Goal: Information Seeking & Learning: Understand process/instructions

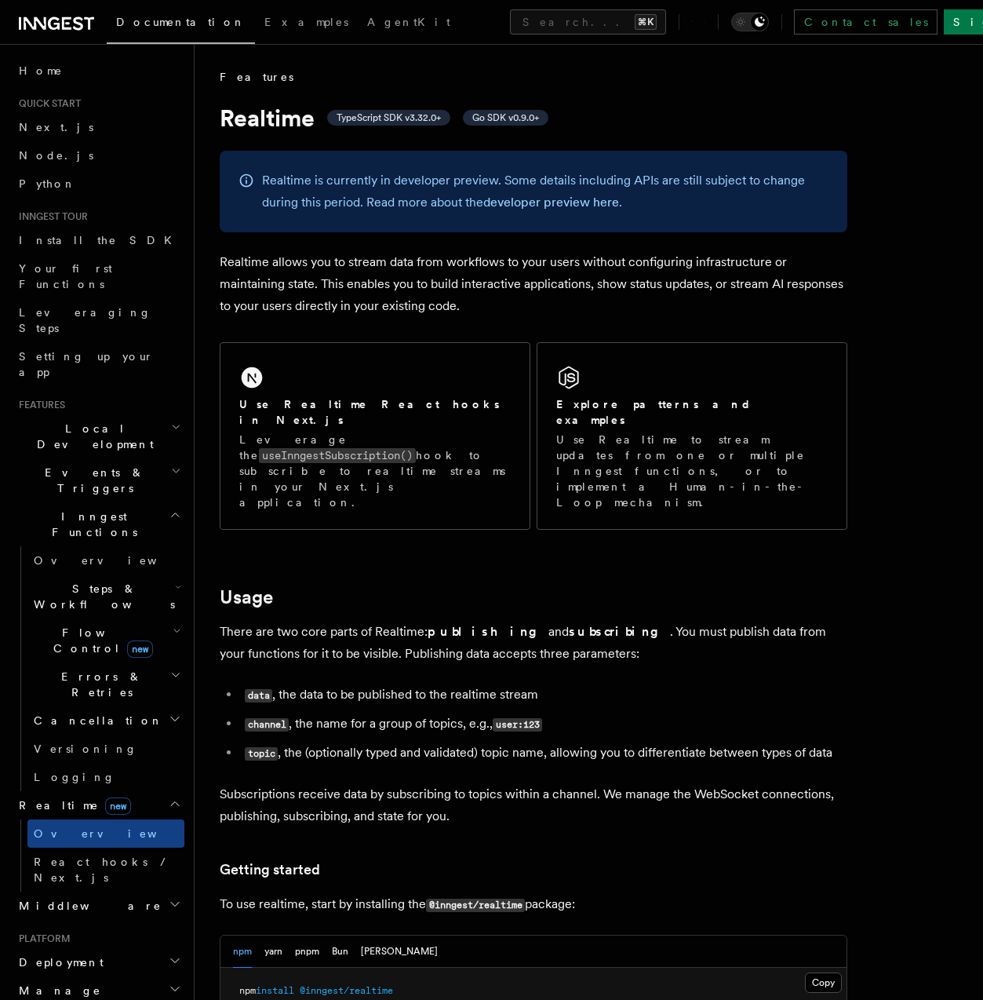
click at [706, 23] on icon at bounding box center [705, 22] width 1 height 1
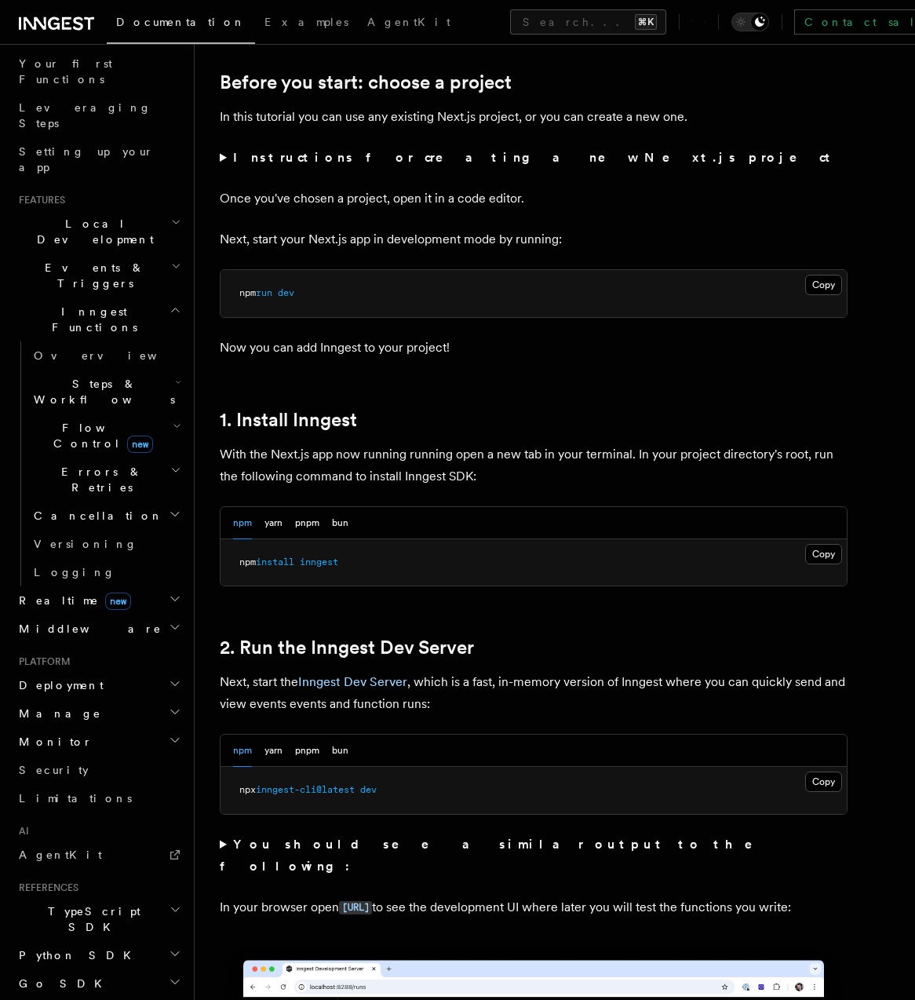
scroll to position [543, 0]
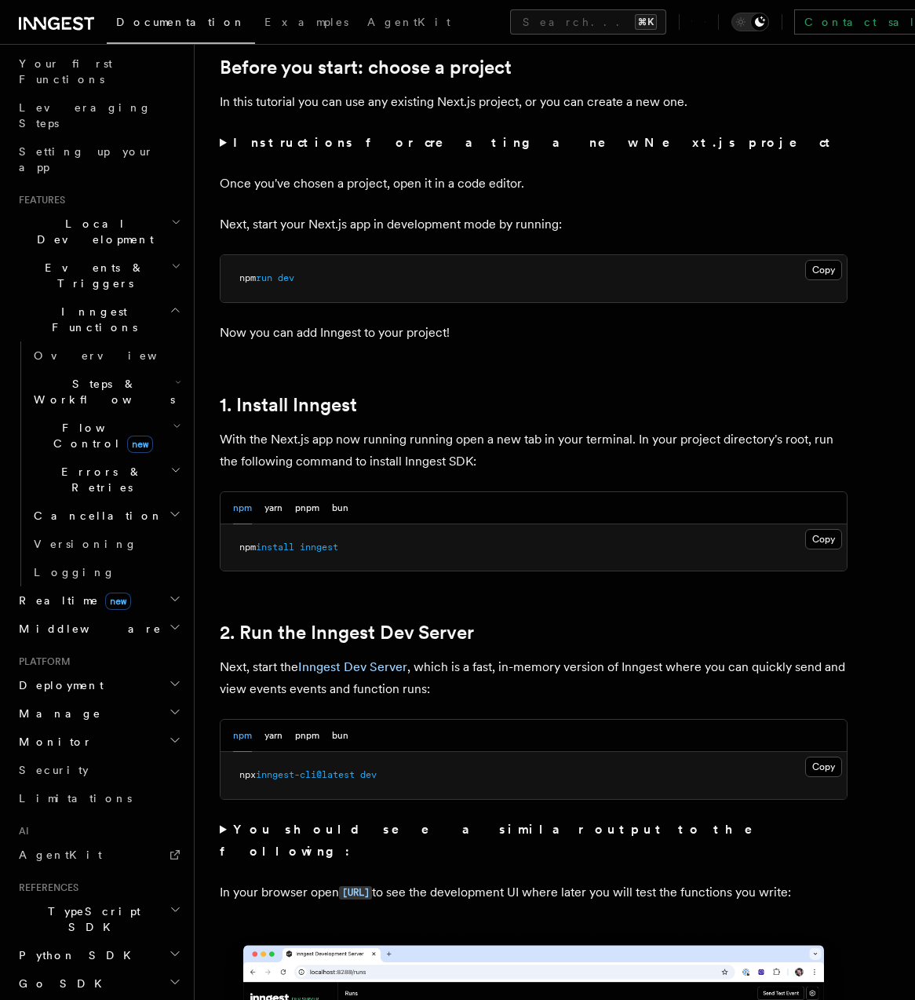
click at [404, 778] on pre "npx inngest-cli@latest dev" at bounding box center [534, 775] width 626 height 47
drag, startPoint x: 415, startPoint y: 771, endPoint x: 230, endPoint y: 773, distance: 185.2
click at [230, 773] on pre "npx inngest-cli@latest dev" at bounding box center [534, 775] width 626 height 47
click at [296, 739] on button "pnpm" at bounding box center [307, 736] width 24 height 32
click at [348, 773] on span "inngest-cli@latest" at bounding box center [332, 774] width 99 height 11
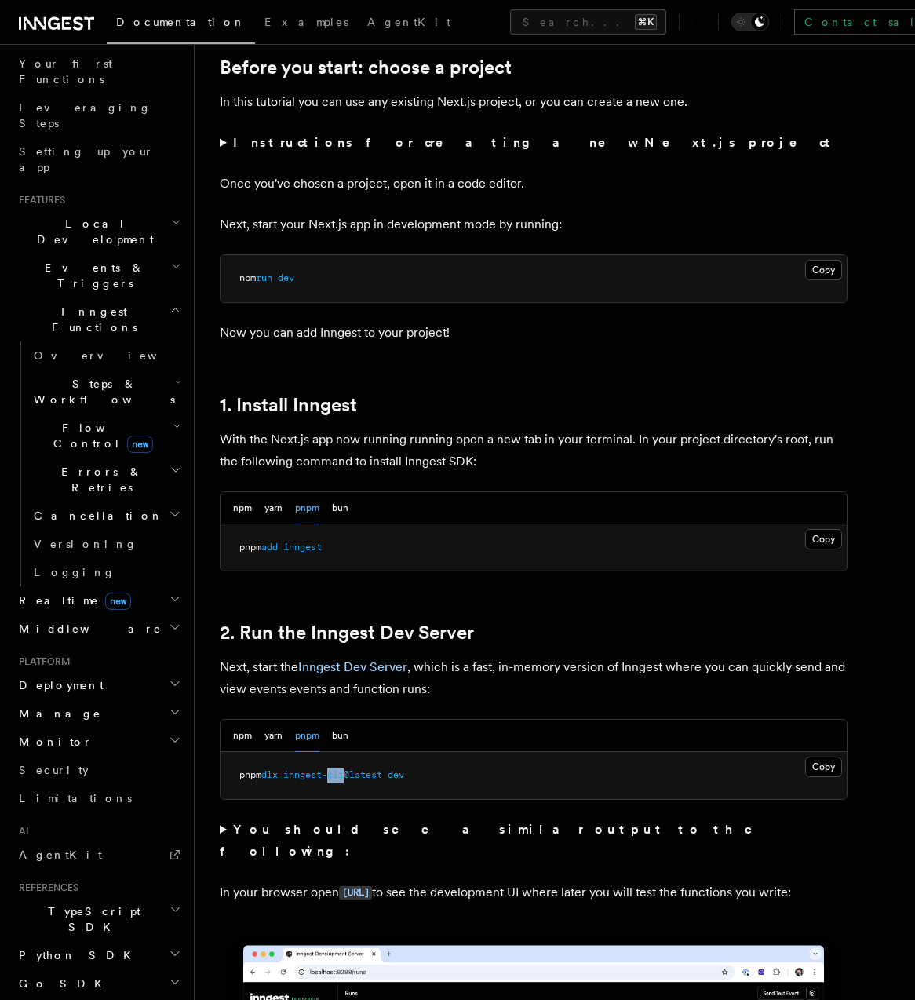
click at [348, 773] on span "inngest-cli@latest" at bounding box center [332, 774] width 99 height 11
click at [349, 773] on span "inngest-cli@latest" at bounding box center [332, 774] width 99 height 11
copy div "pnpm dlx inngest-cli@latest dev"
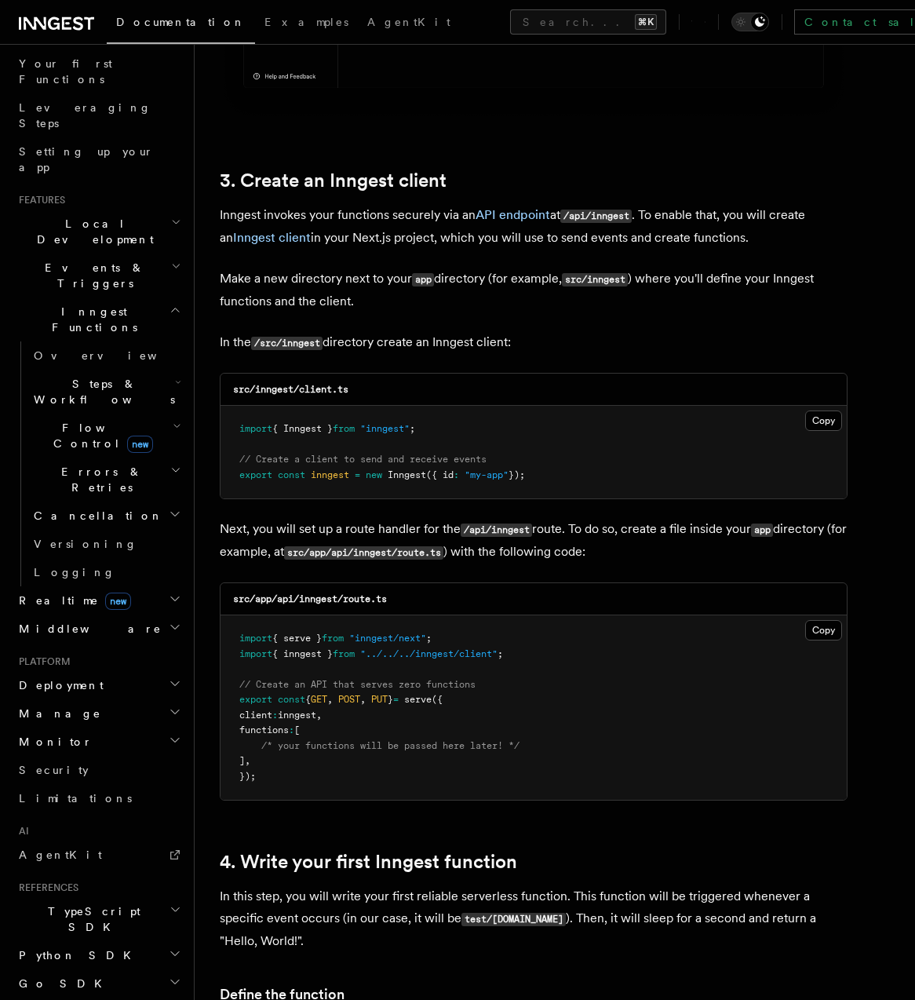
scroll to position [1775, 0]
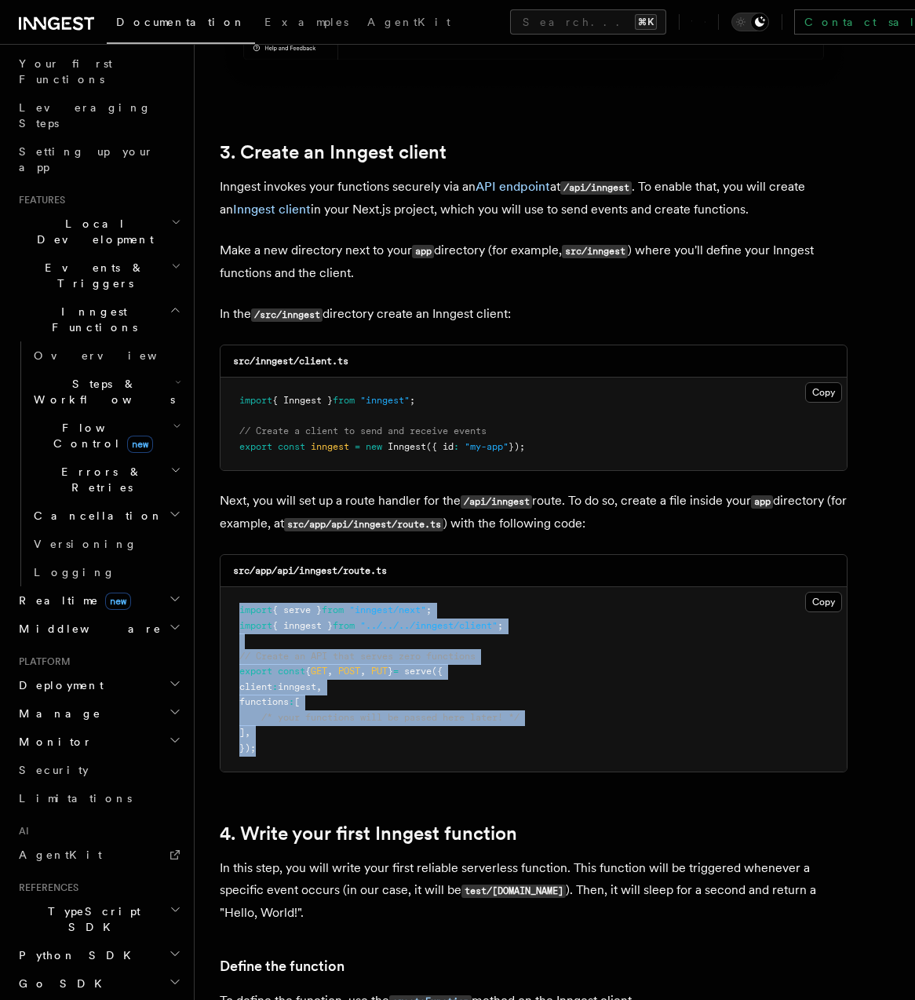
drag, startPoint x: 306, startPoint y: 751, endPoint x: 226, endPoint y: 600, distance: 170.6
click at [226, 600] on pre "import { serve } from "inngest/next" ; import { inngest } from "../../../innges…" at bounding box center [534, 679] width 626 height 184
copy code "import { serve } from "inngest/next" ; import { inngest } from "../../../innges…"
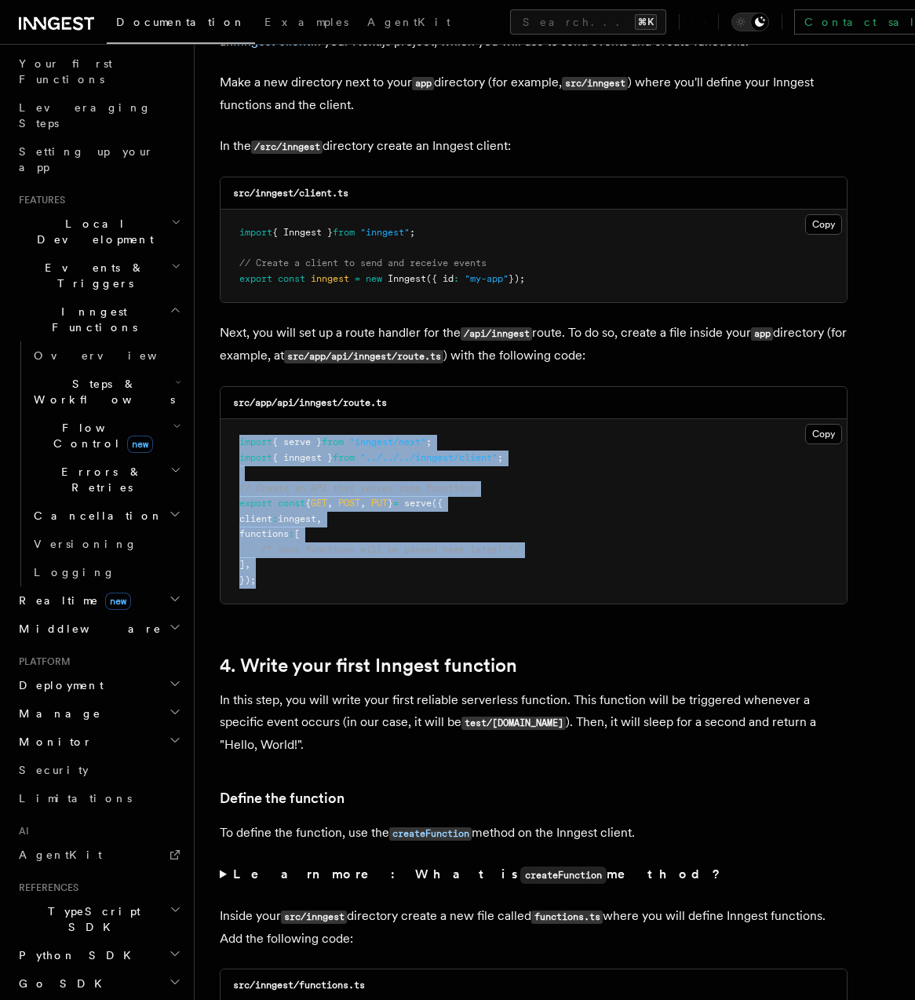
scroll to position [2038, 0]
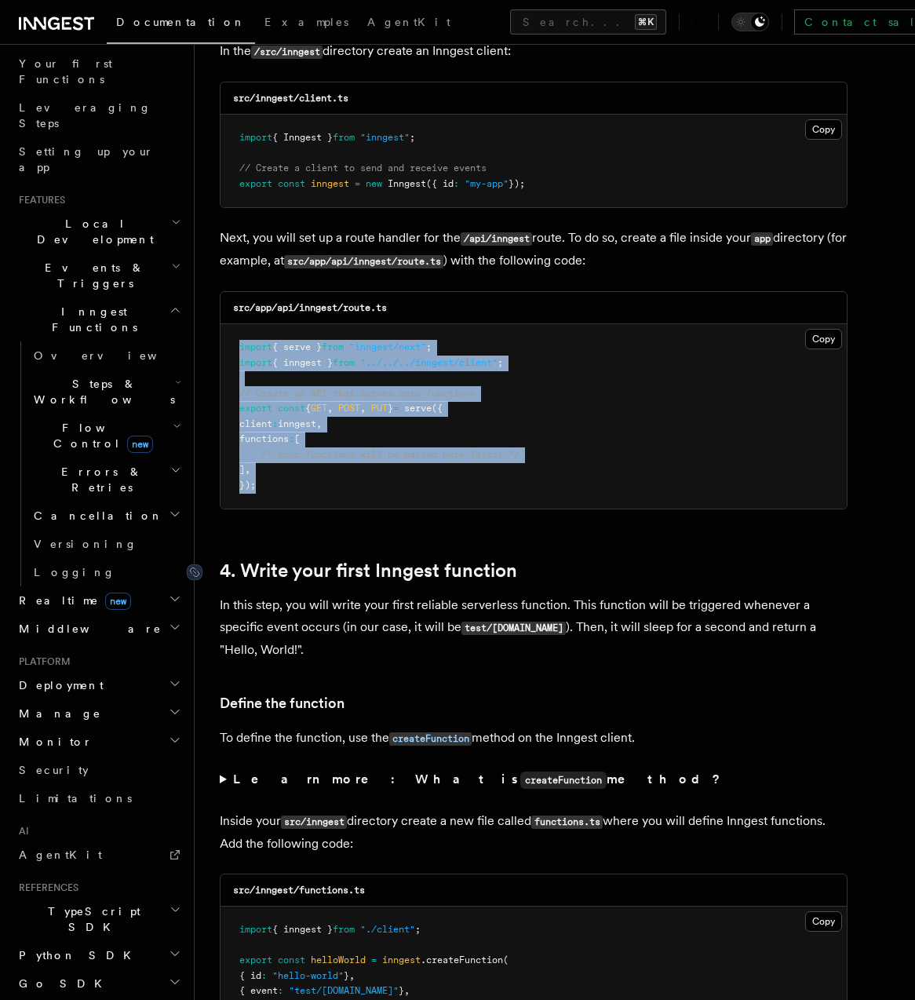
click at [369, 571] on link "4. Write your first Inngest function" at bounding box center [368, 571] width 297 height 22
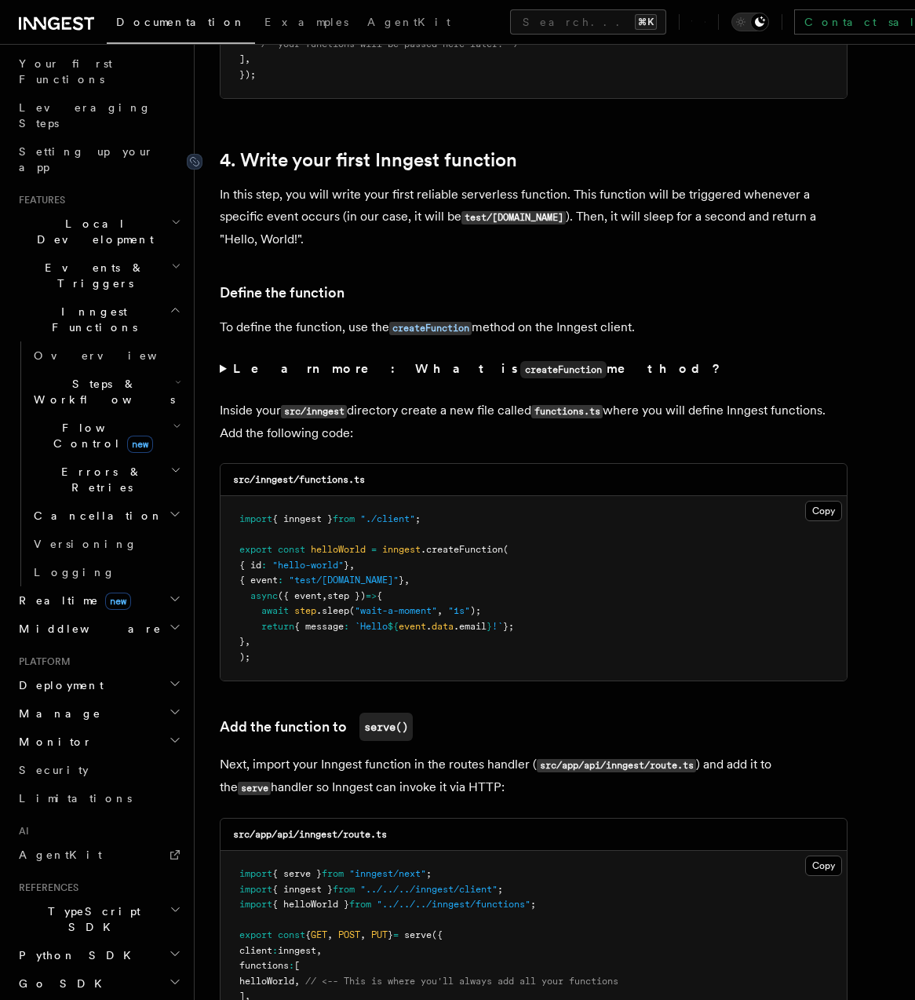
scroll to position [2442, 0]
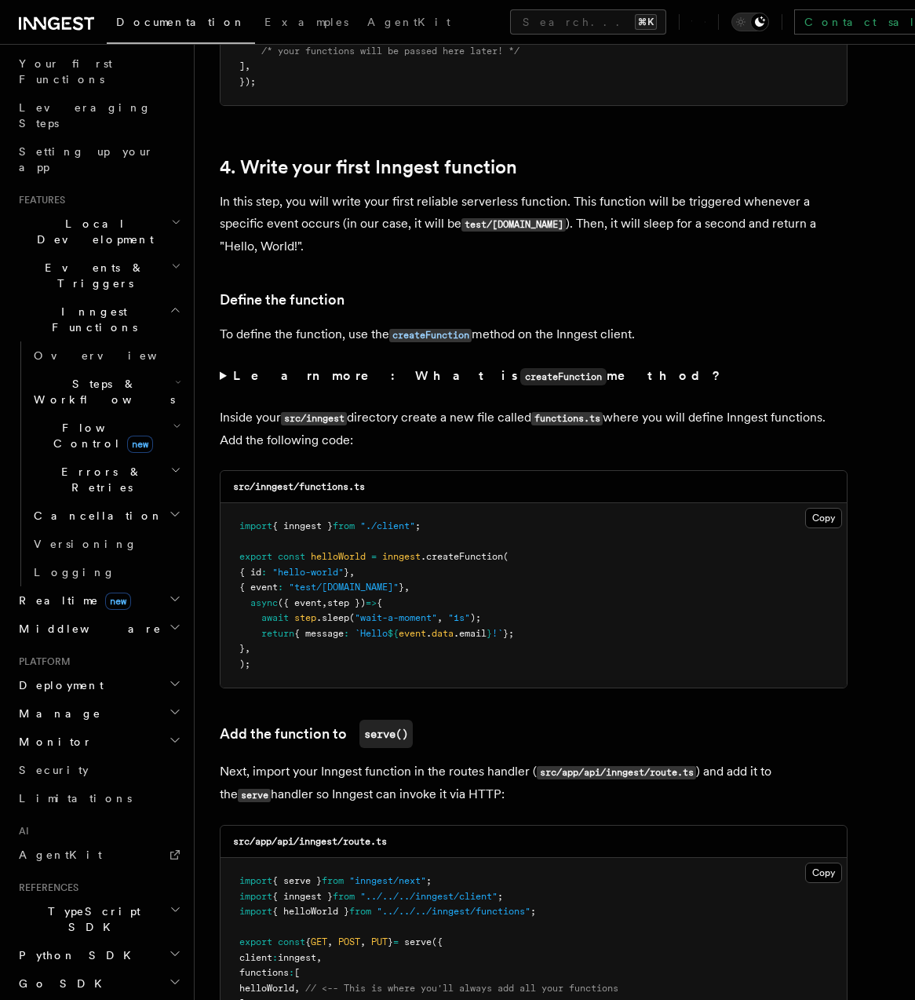
click at [385, 299] on h3 "Define the function" at bounding box center [534, 300] width 628 height 22
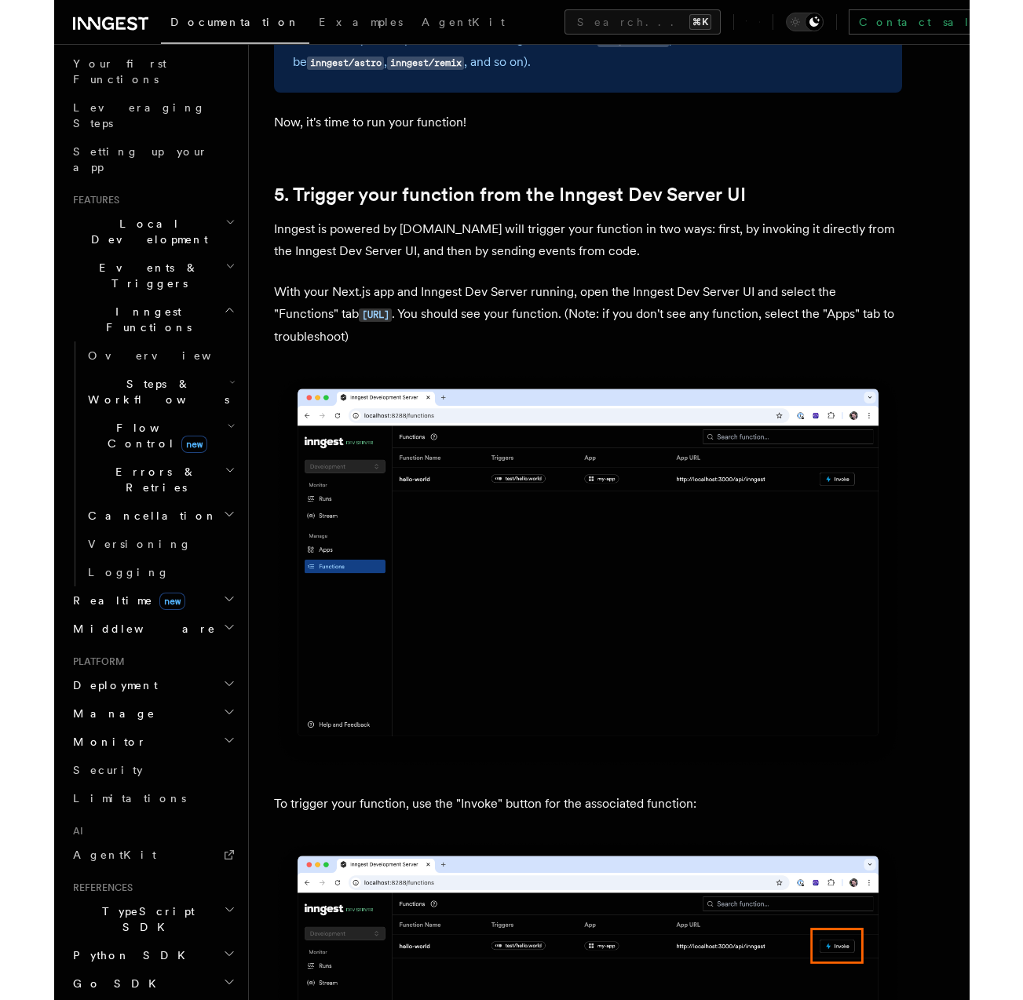
scroll to position [3631, 0]
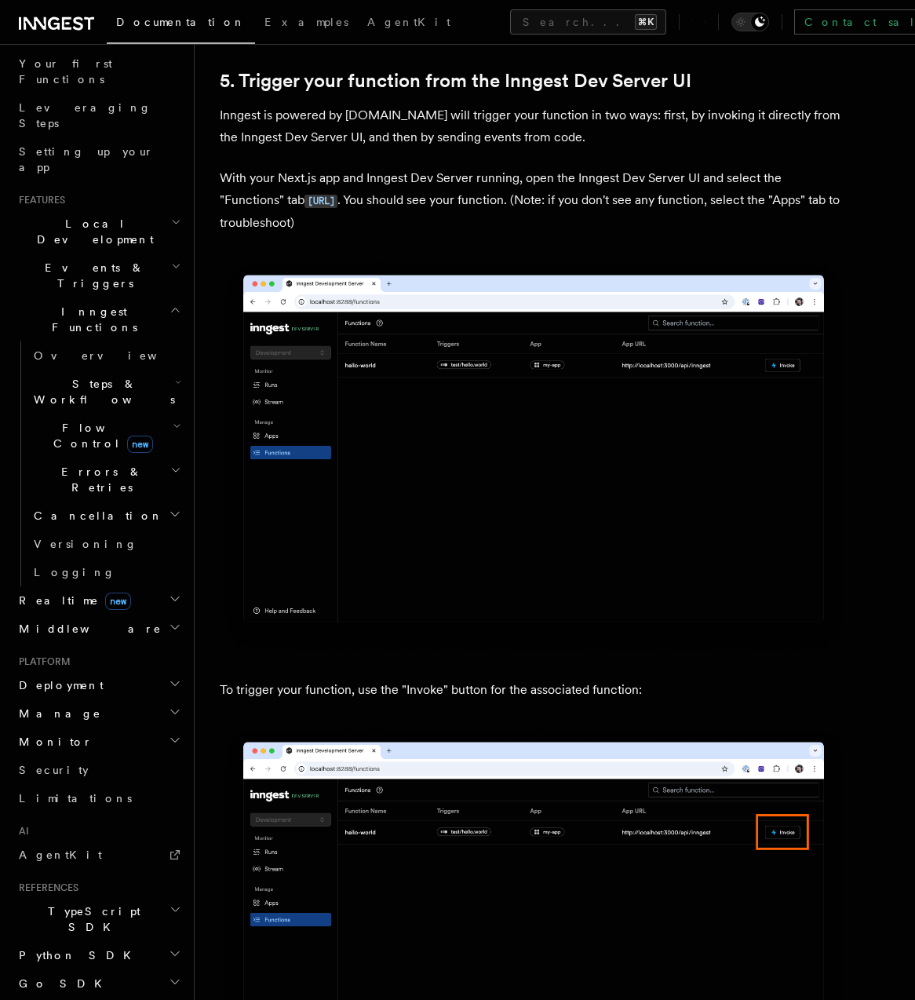
drag, startPoint x: 420, startPoint y: 328, endPoint x: 607, endPoint y: 2, distance: 375.5
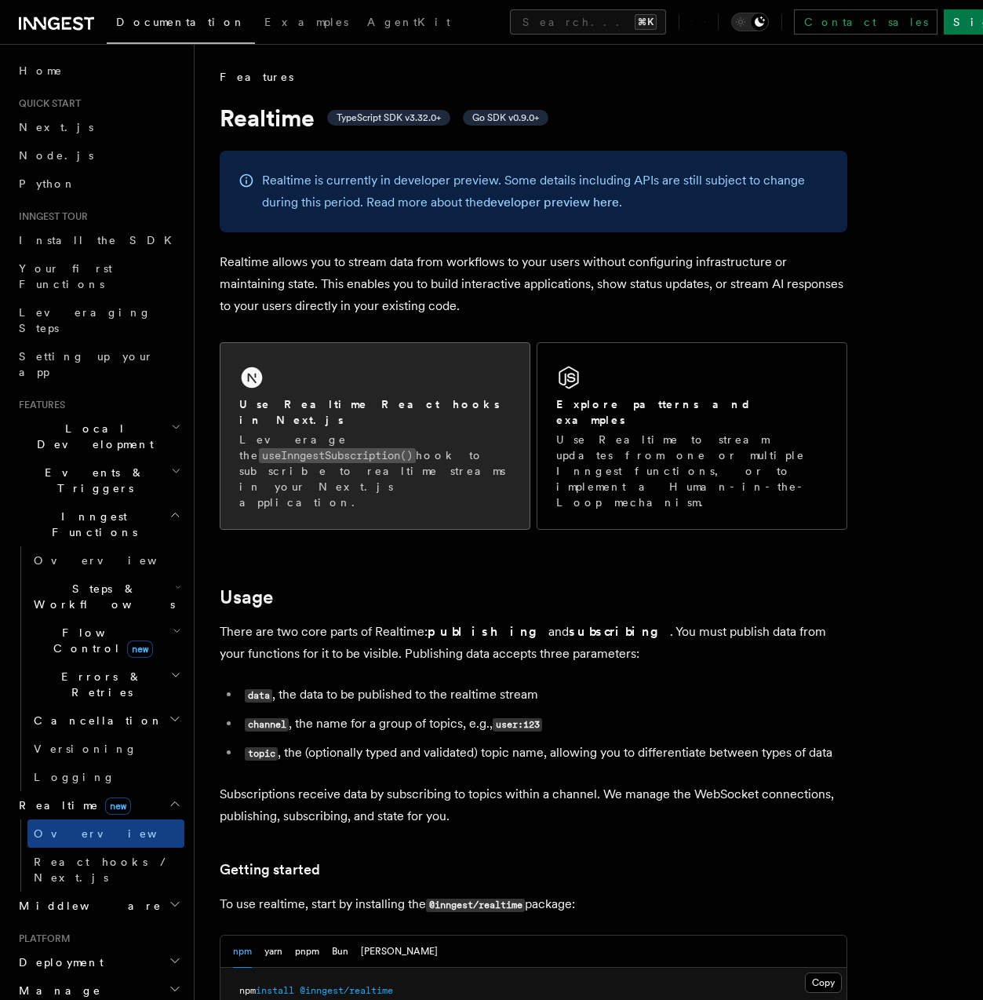
click at [379, 443] on p "Leverage the useInngestSubscription() hook to subscribe to realtime streams in …" at bounding box center [375, 471] width 272 height 78
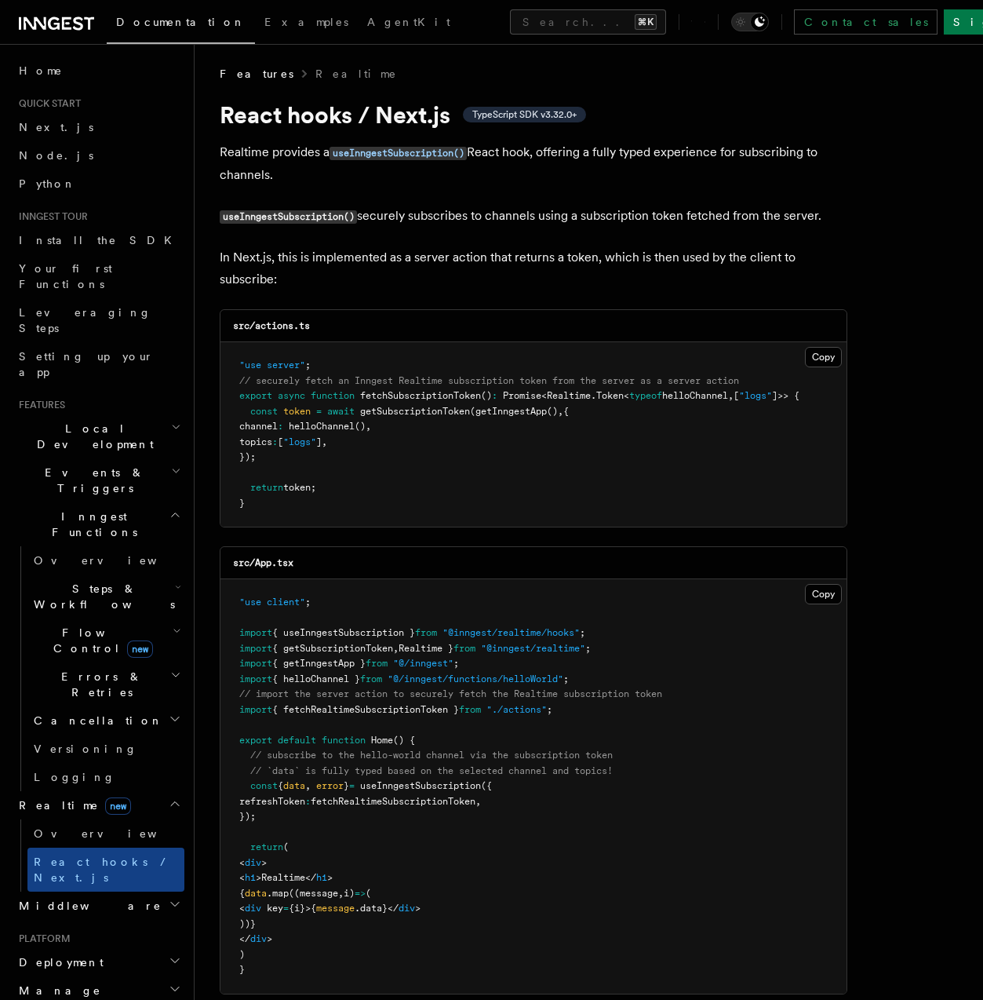
scroll to position [6, 0]
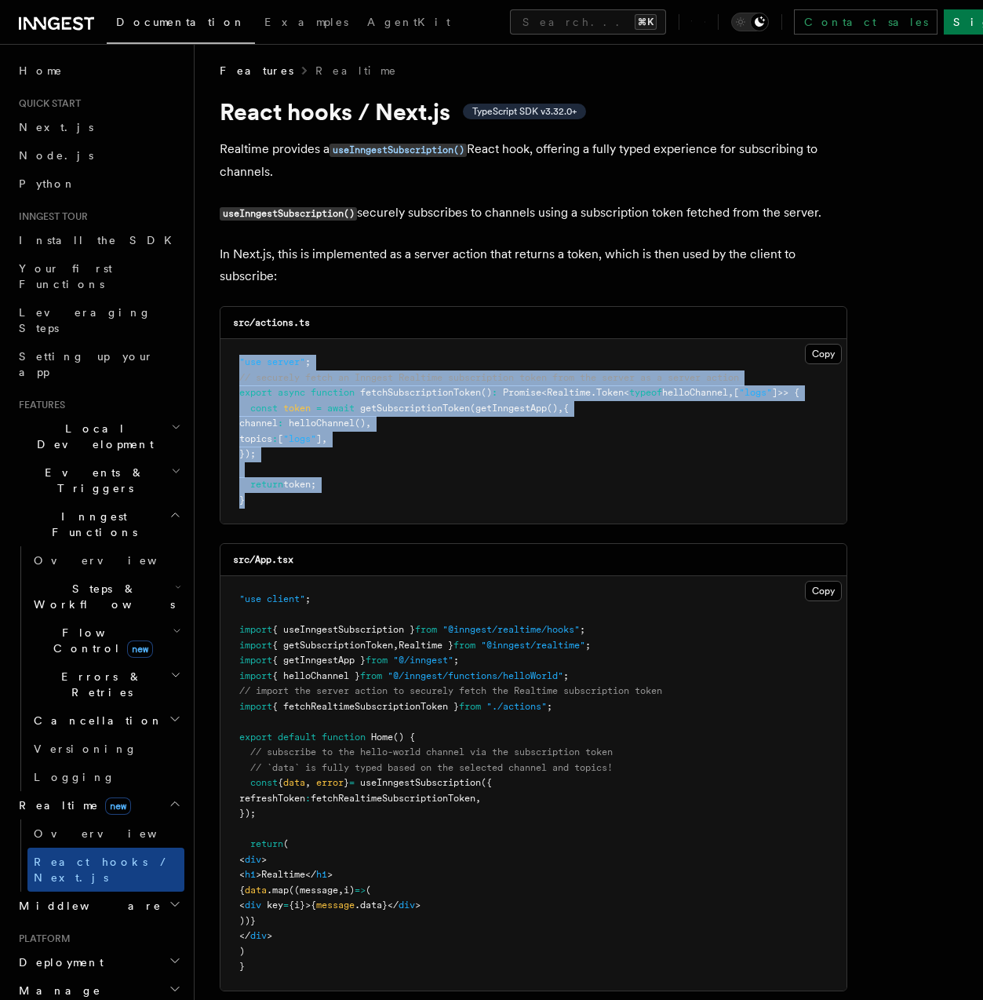
drag, startPoint x: 235, startPoint y: 489, endPoint x: 235, endPoint y: 363, distance: 125.6
click at [235, 363] on pre ""use server" ; // securely fetch an Inngest Realtime subscription token from th…" at bounding box center [534, 431] width 626 height 184
copy code ""use server" ; // securely fetch an Inngest Realtime subscription token from th…"
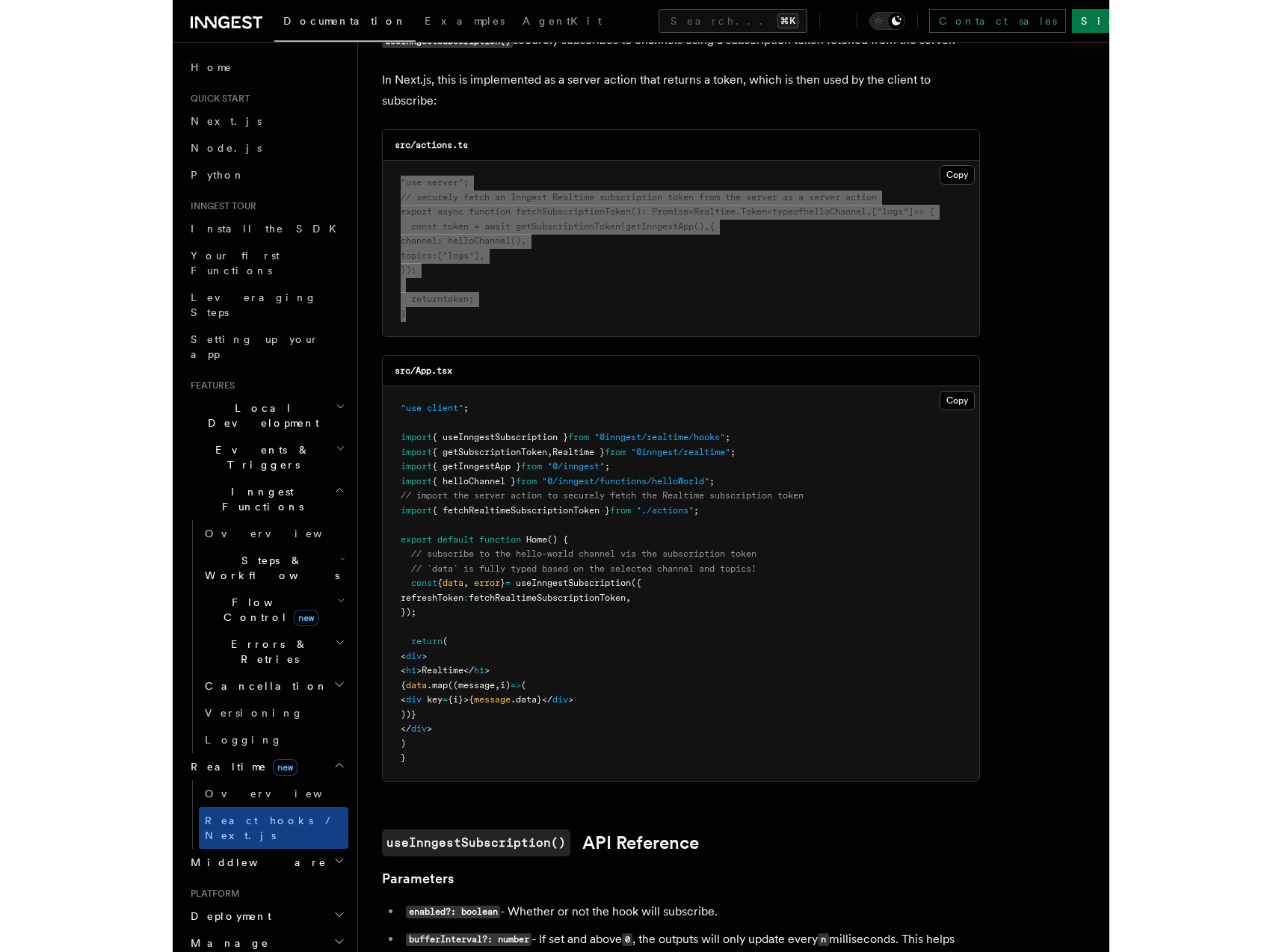
scroll to position [119, 0]
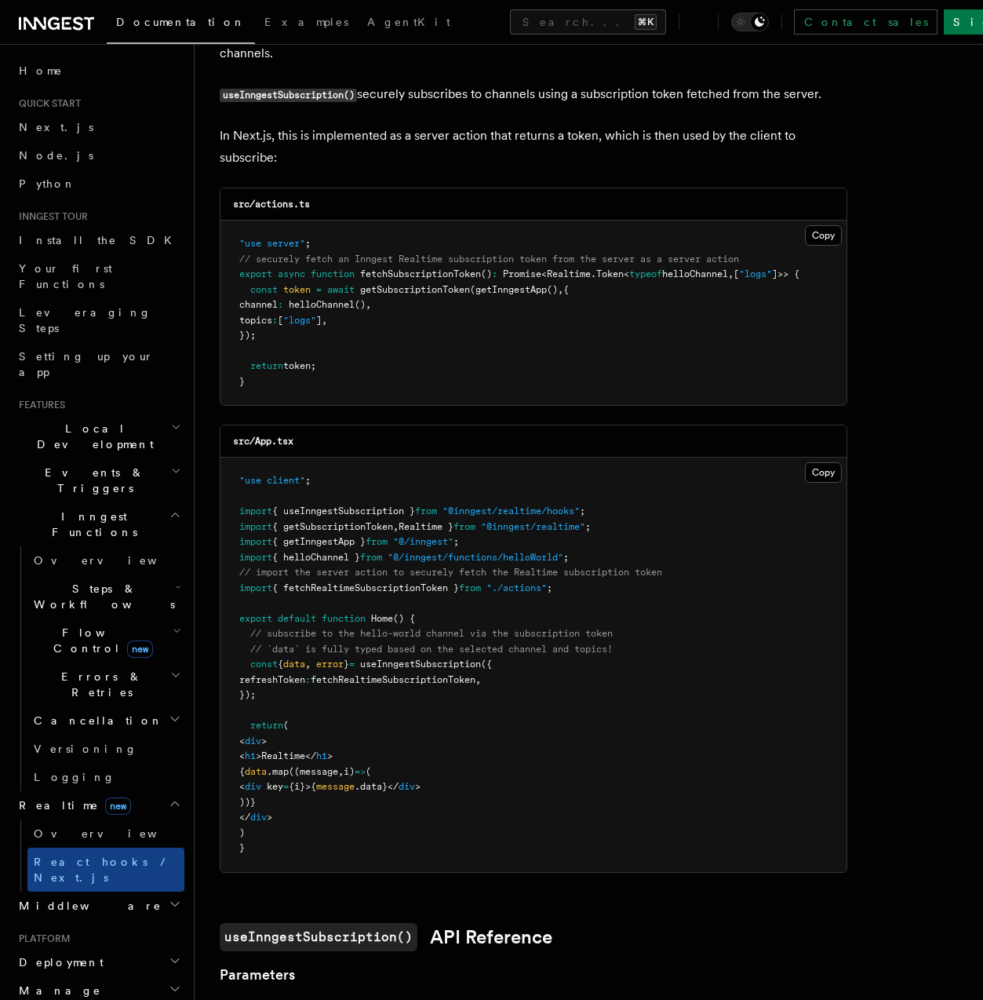
drag, startPoint x: 312, startPoint y: 382, endPoint x: 300, endPoint y: 381, distance: 12.7
click at [302, 381] on pre ""use server" ; // securely fetch an Inngest Realtime subscription token from th…" at bounding box center [534, 313] width 626 height 184
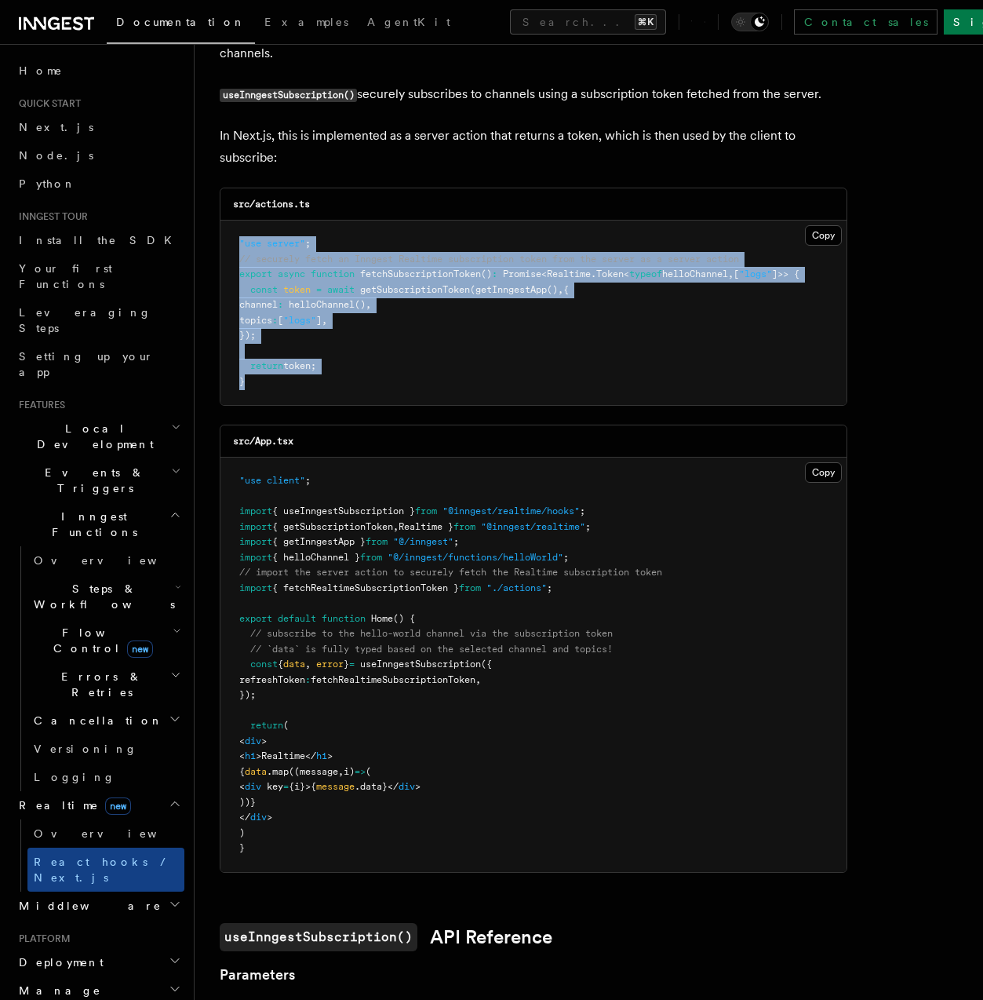
drag, startPoint x: 300, startPoint y: 381, endPoint x: 227, endPoint y: 239, distance: 159.7
click at [227, 239] on pre ""use server" ; // securely fetch an Inngest Realtime subscription token from th…" at bounding box center [534, 313] width 626 height 184
copy code ""use server" ; // securely fetch an Inngest Realtime subscription token from th…"
click at [544, 306] on pre ""use server" ; // securely fetch an Inngest Realtime subscription token from th…" at bounding box center [534, 313] width 626 height 184
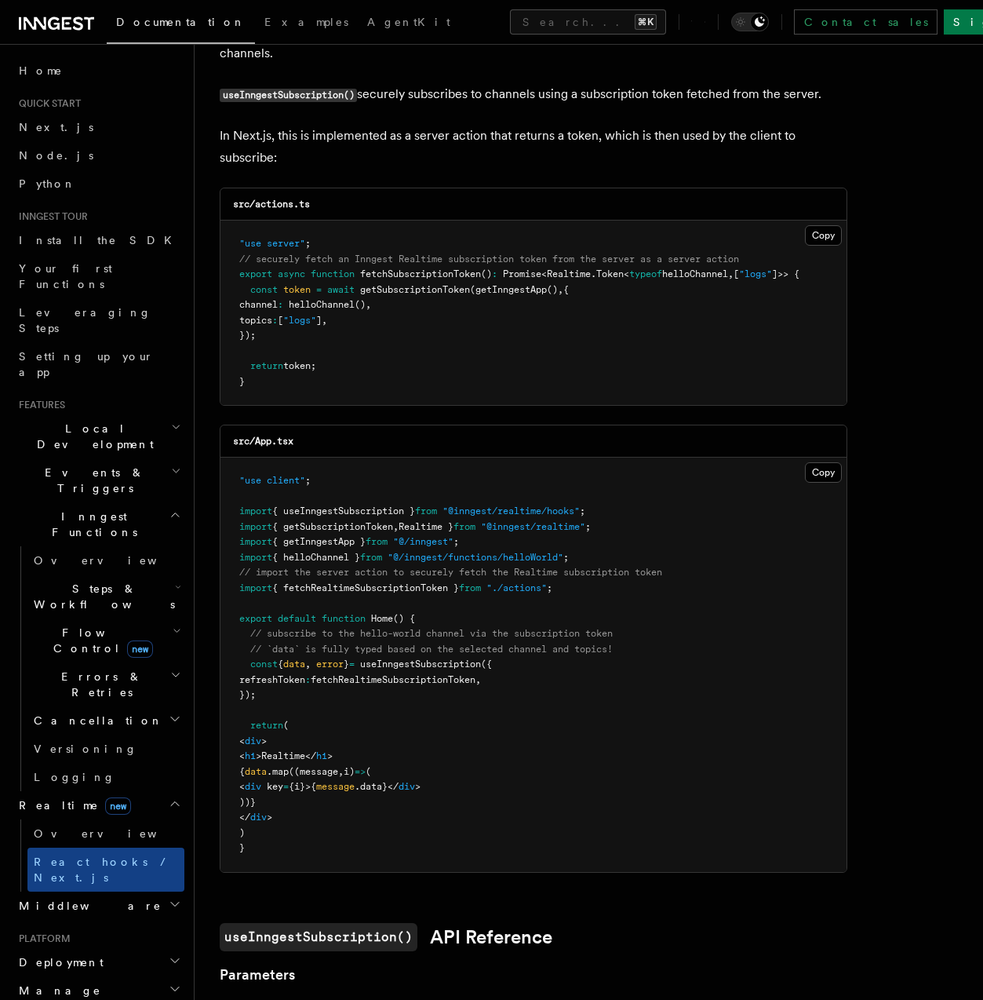
drag, startPoint x: 296, startPoint y: 694, endPoint x: 232, endPoint y: 666, distance: 70.3
click at [232, 666] on pre ""use client" ; import { useInngestSubscription } from "@inngest/realtime/hooks"…" at bounding box center [534, 665] width 626 height 414
copy code "const { data , error } = useInngestSubscription ({ refreshToken : fetchRealtime…"
click at [470, 509] on span ""@inngest/realtime/hooks"" at bounding box center [511, 510] width 137 height 11
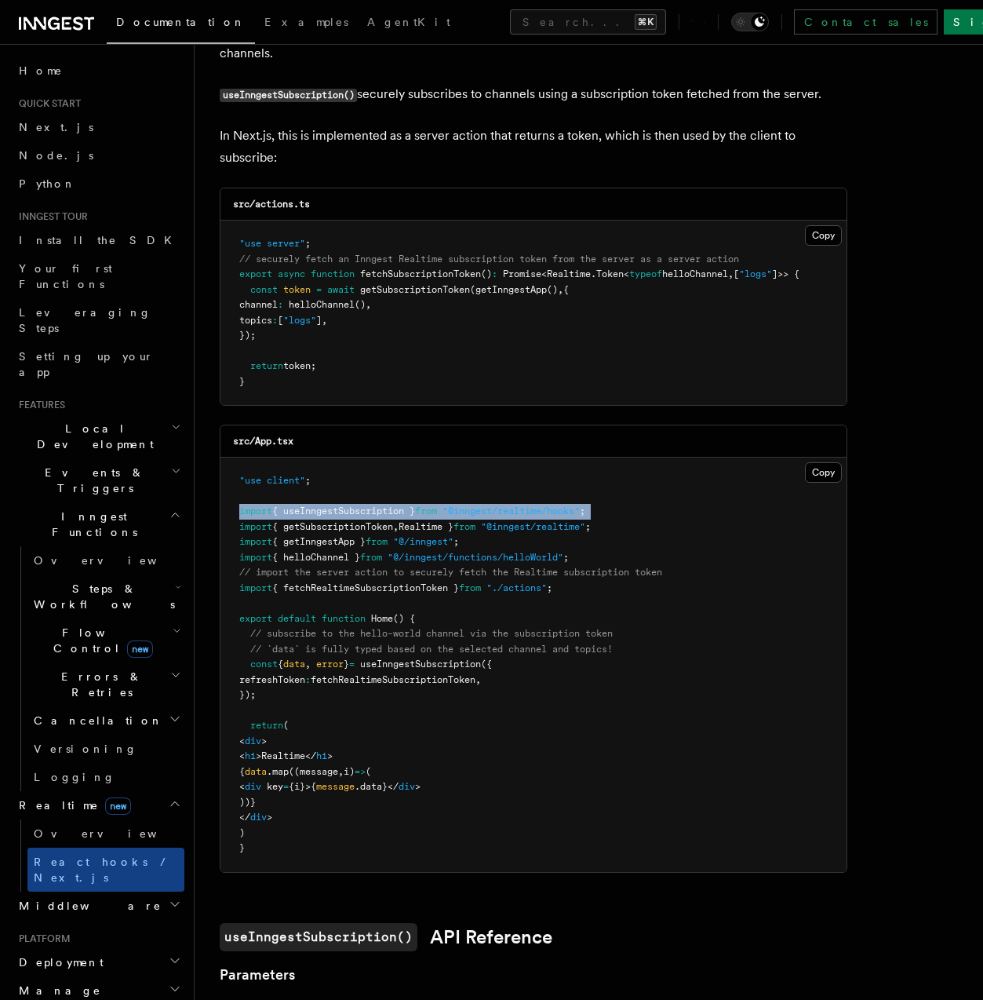
click at [470, 509] on span ""@inngest/realtime/hooks"" at bounding box center [511, 510] width 137 height 11
copy code "import { useInngestSubscription } from "@inngest/realtime/hooks" ;"
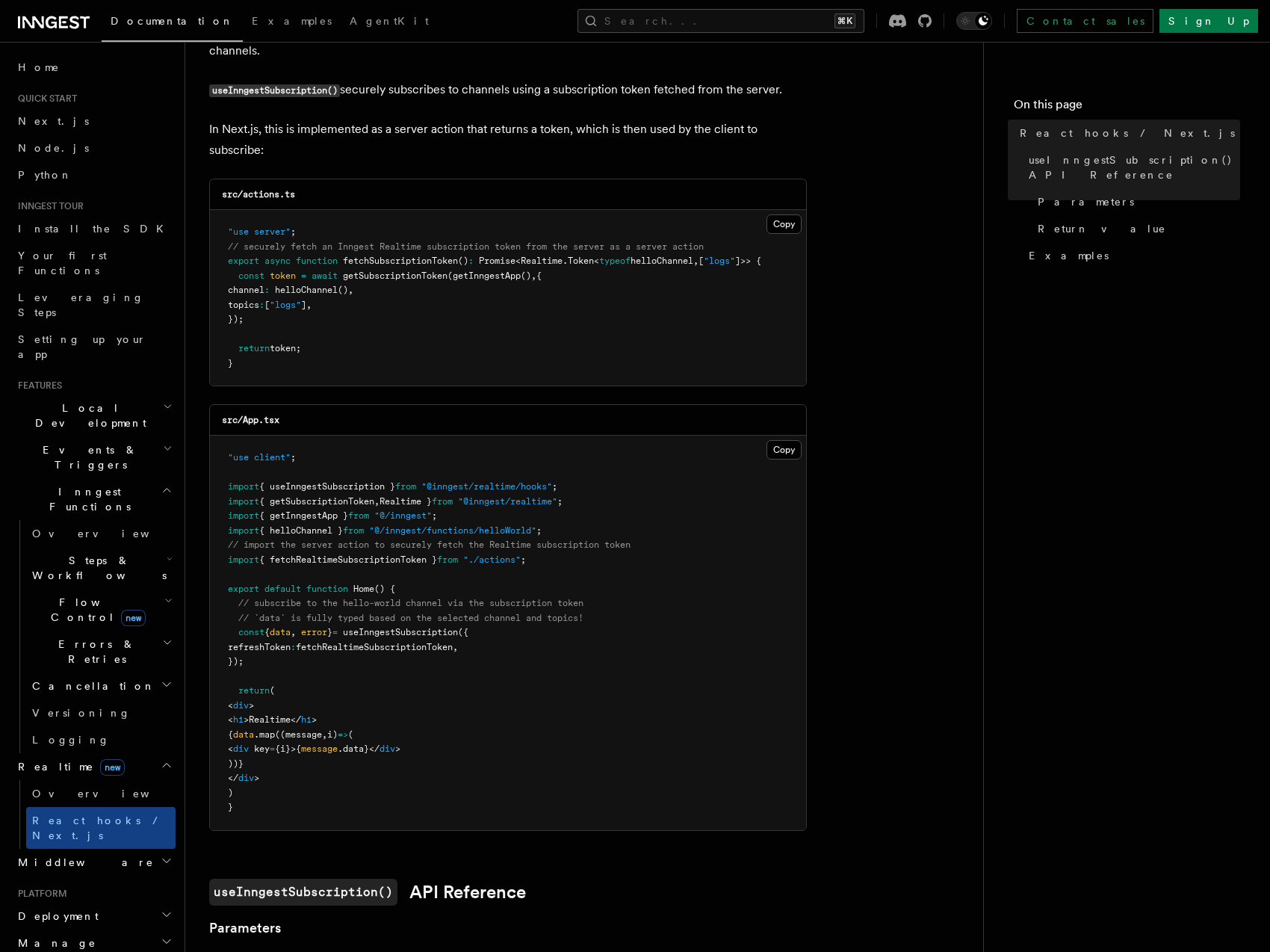
click at [675, 245] on span "// securely fetch an Inngest Realtime subscription token from the server as a s…" at bounding box center [466, 247] width 476 height 10
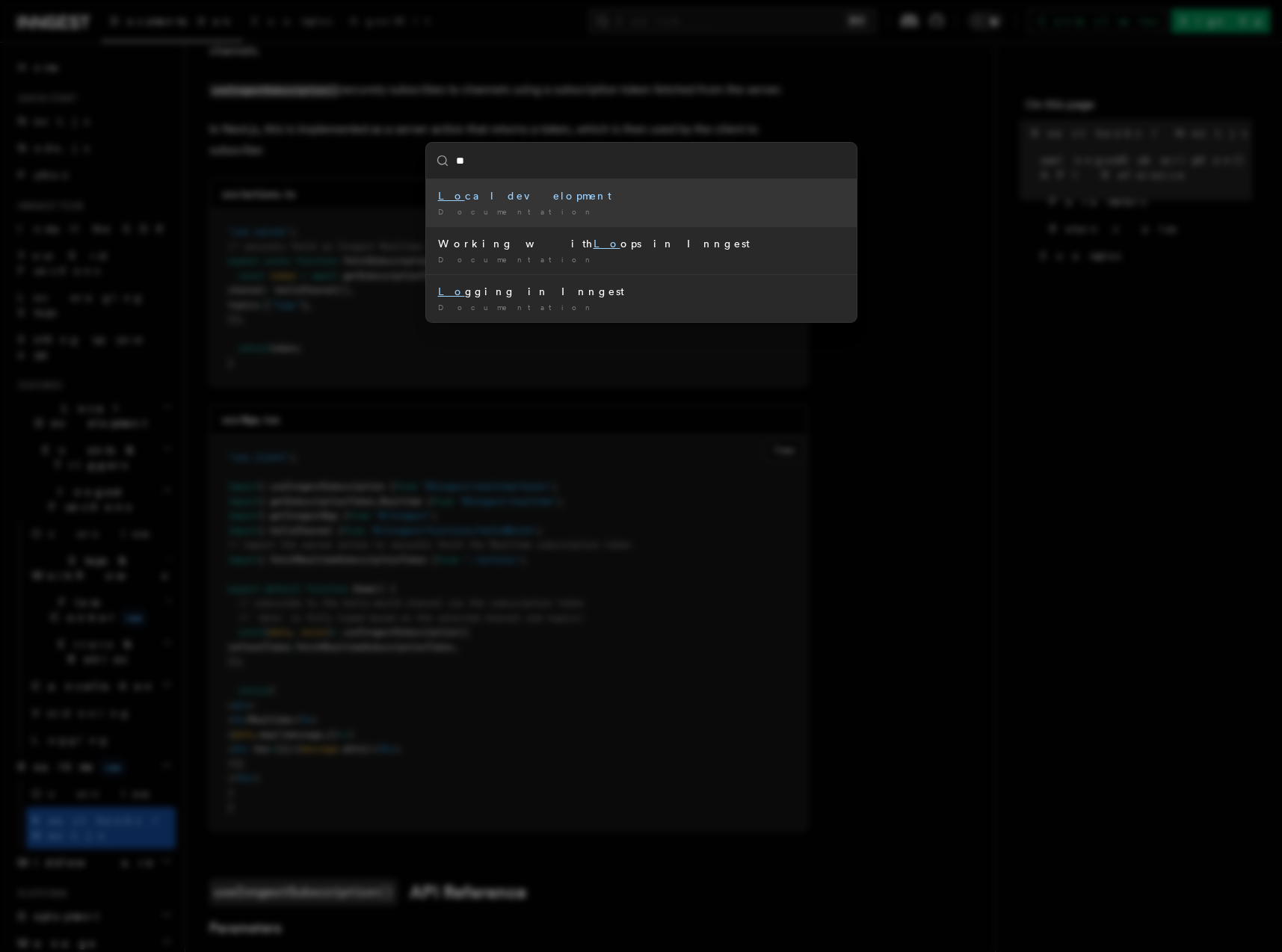
type input "***"
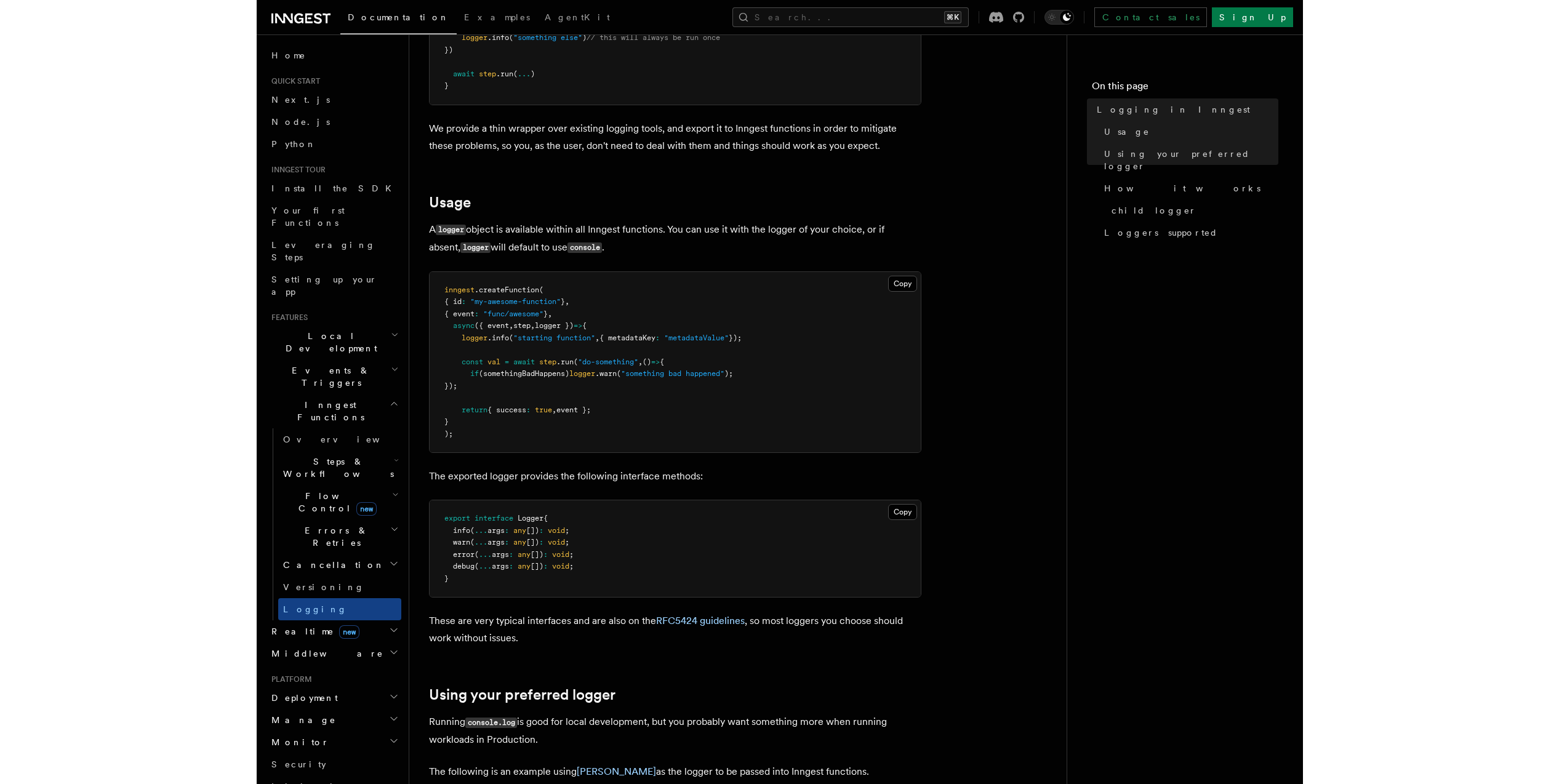
scroll to position [176, 0]
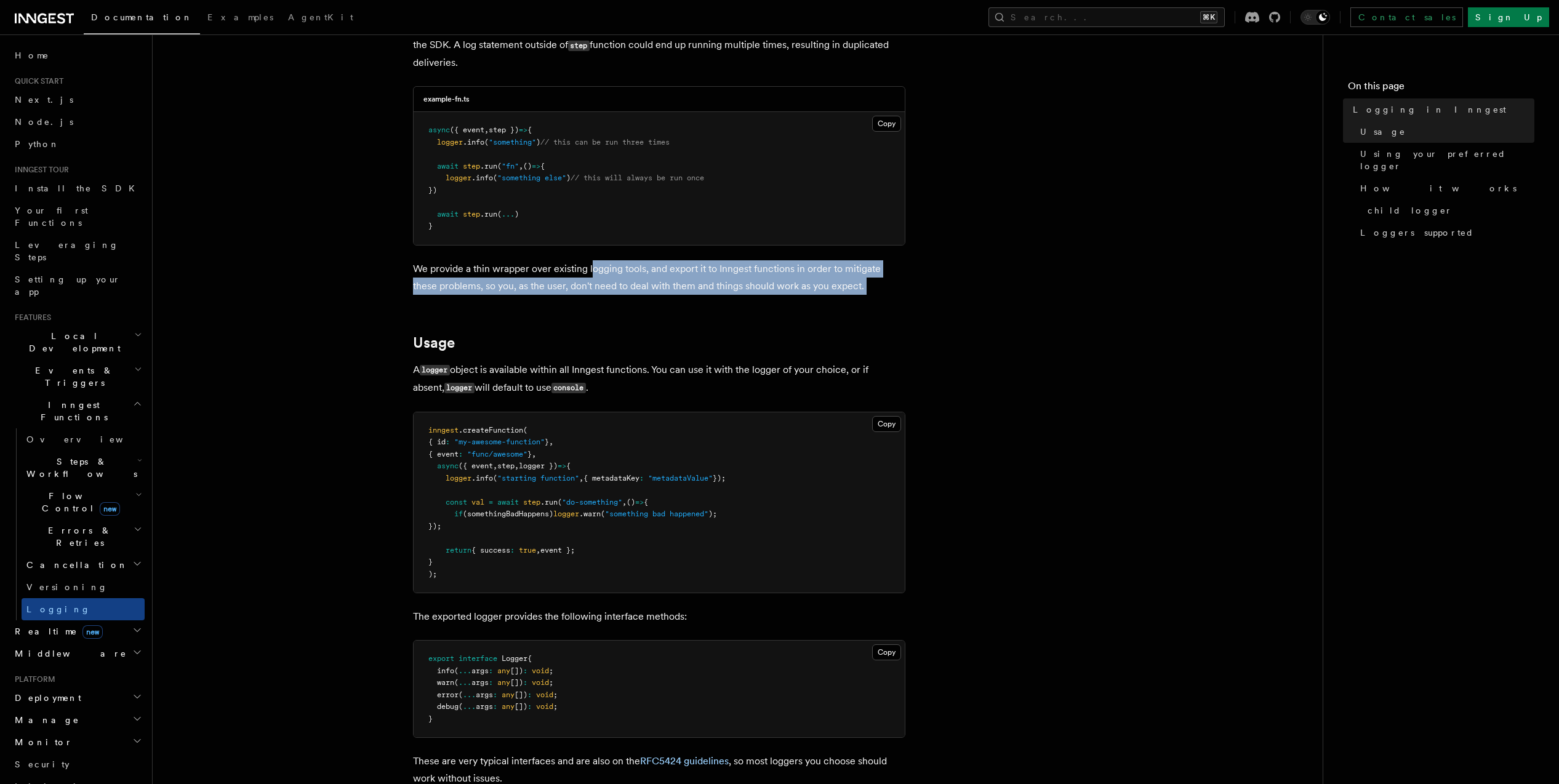
drag, startPoint x: 590, startPoint y: 271, endPoint x: 870, endPoint y: 295, distance: 281.0
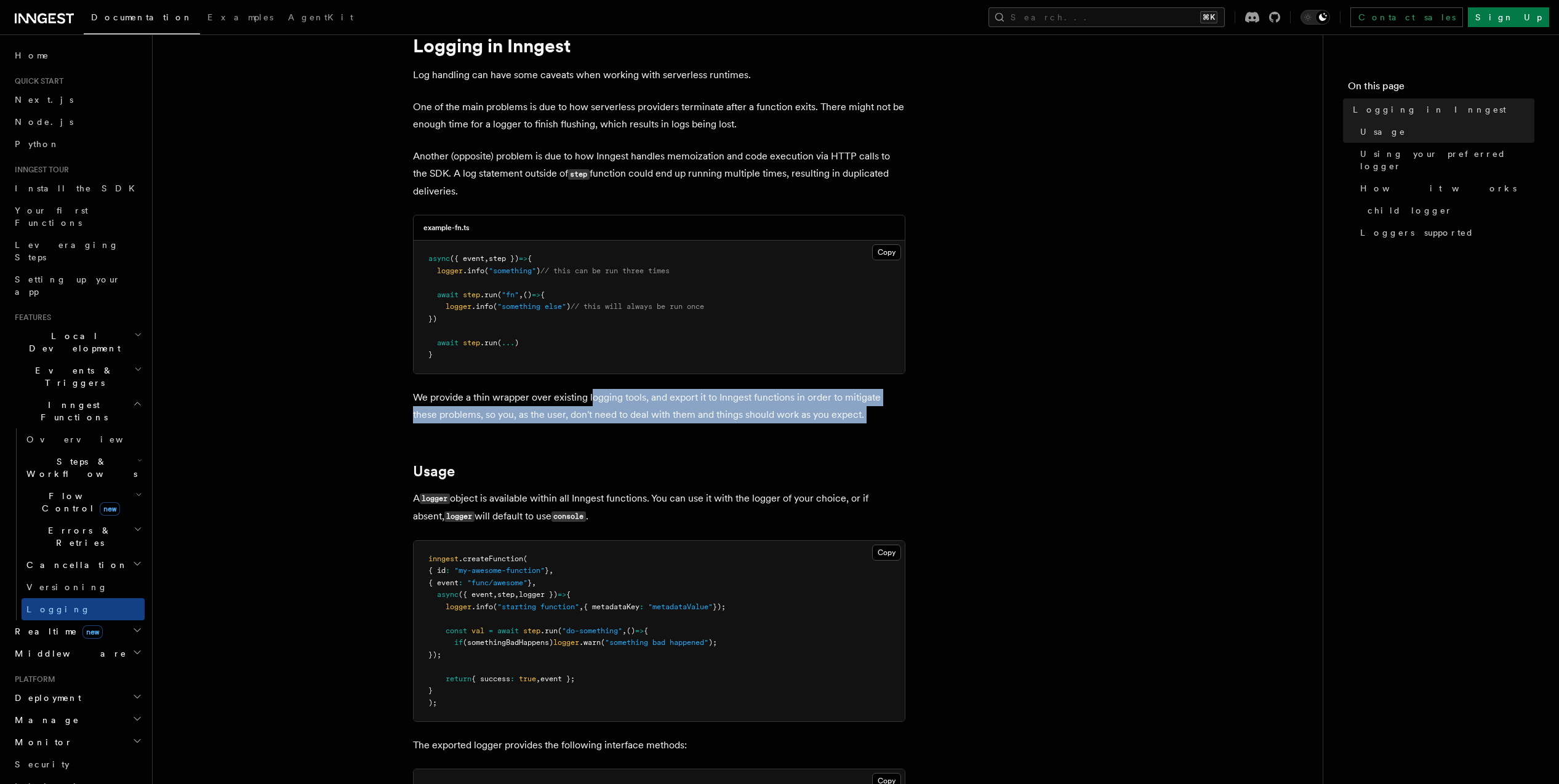
scroll to position [0, 0]
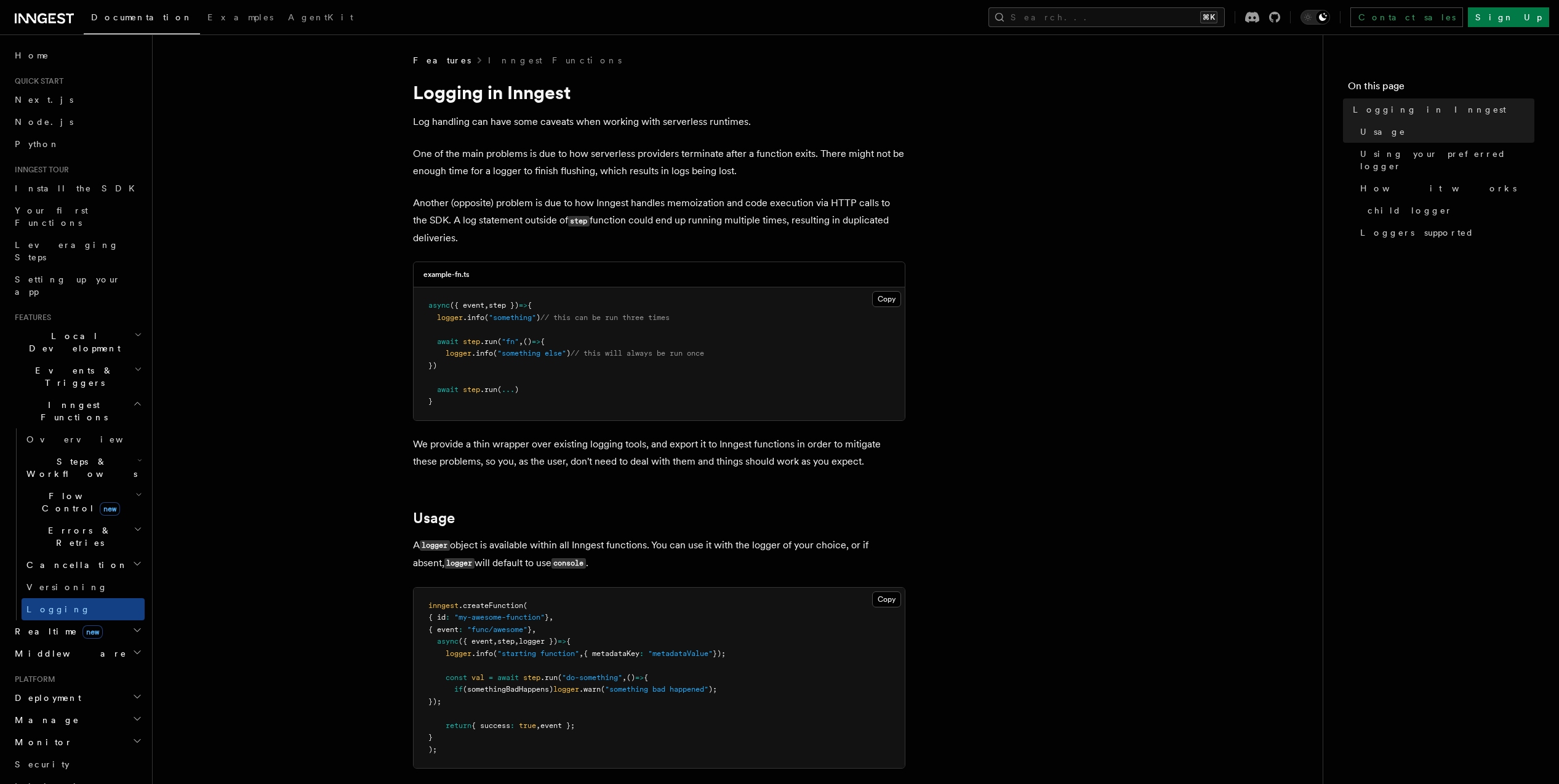
drag, startPoint x: 772, startPoint y: 448, endPoint x: 863, endPoint y: 447, distance: 91.0
click at [771, 447] on p "We provide a thin wrapper over existing logging tools, and export it to Inngest…" at bounding box center [660, 453] width 492 height 34
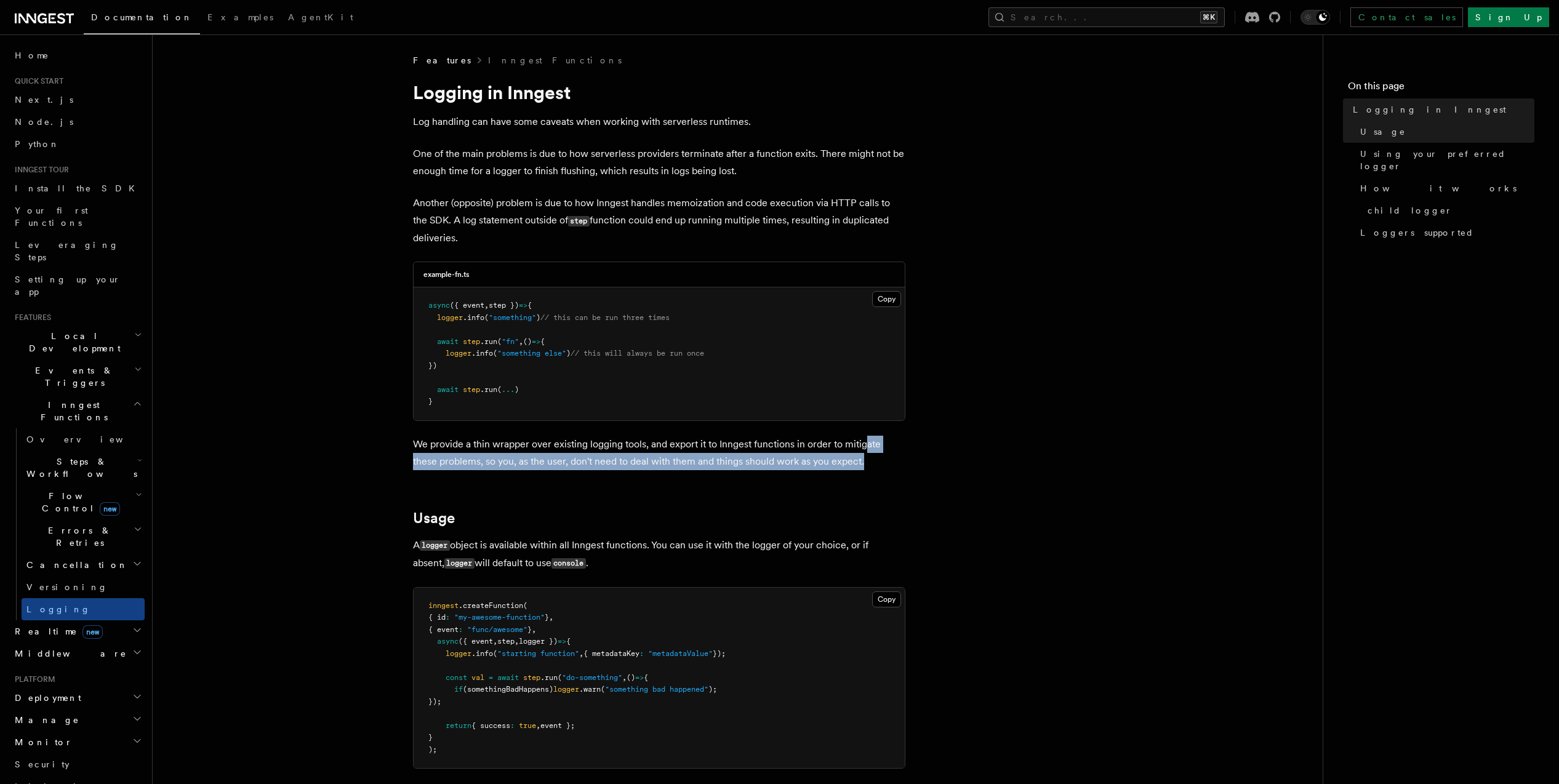
drag, startPoint x: 863, startPoint y: 452, endPoint x: 853, endPoint y: 465, distance: 16.4
click at [771, 465] on p "We provide a thin wrapper over existing logging tools, and export it to Inngest…" at bounding box center [660, 453] width 492 height 34
click at [771, 463] on p "We provide a thin wrapper over existing logging tools, and export it to Inngest…" at bounding box center [660, 453] width 492 height 34
drag, startPoint x: 829, startPoint y: 462, endPoint x: 593, endPoint y: 442, distance: 236.8
click at [593, 442] on p "We provide a thin wrapper over existing logging tools, and export it to Inngest…" at bounding box center [660, 453] width 492 height 34
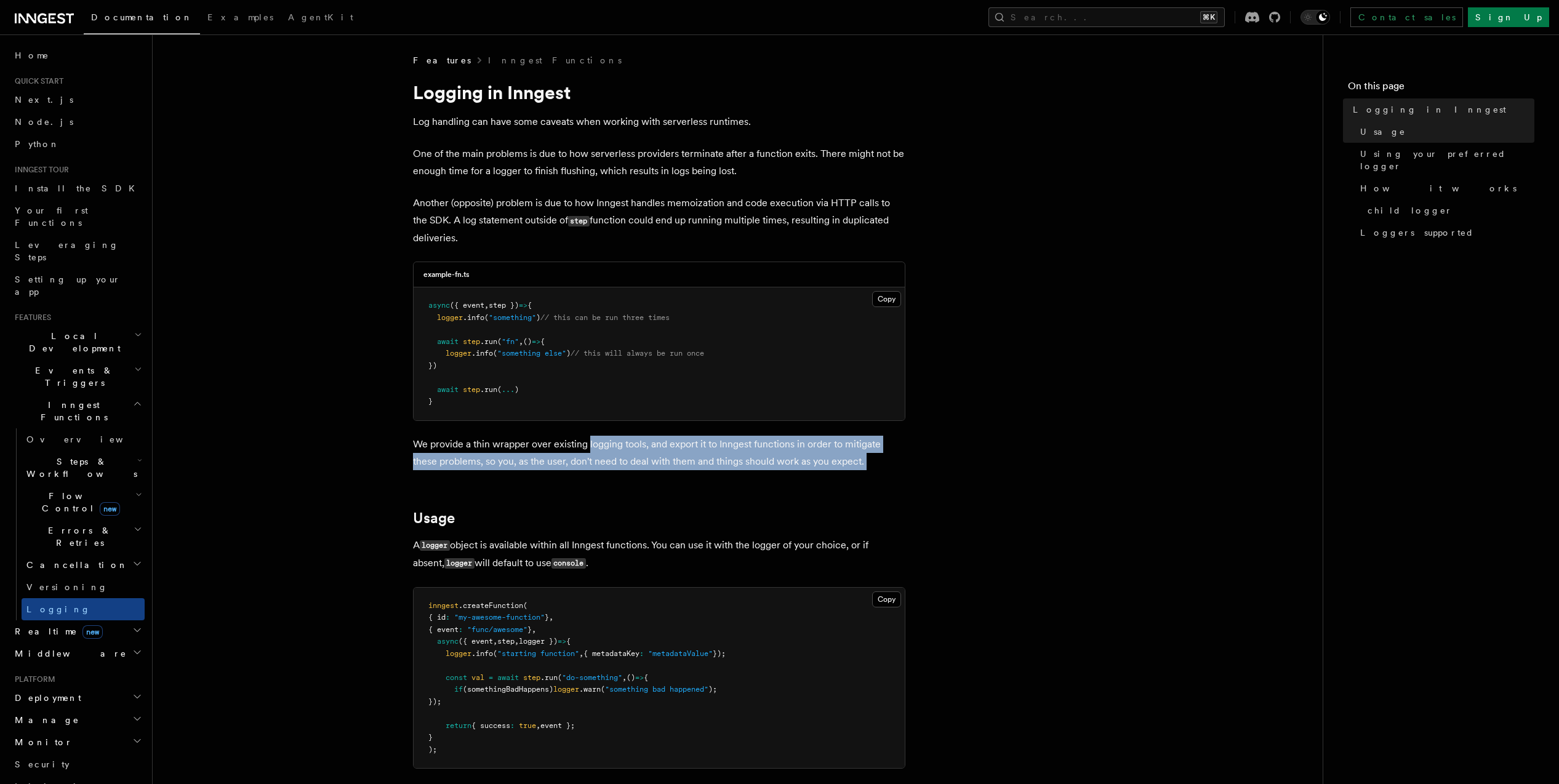
click at [593, 442] on p "We provide a thin wrapper over existing logging tools, and export it to Inngest…" at bounding box center [660, 453] width 492 height 34
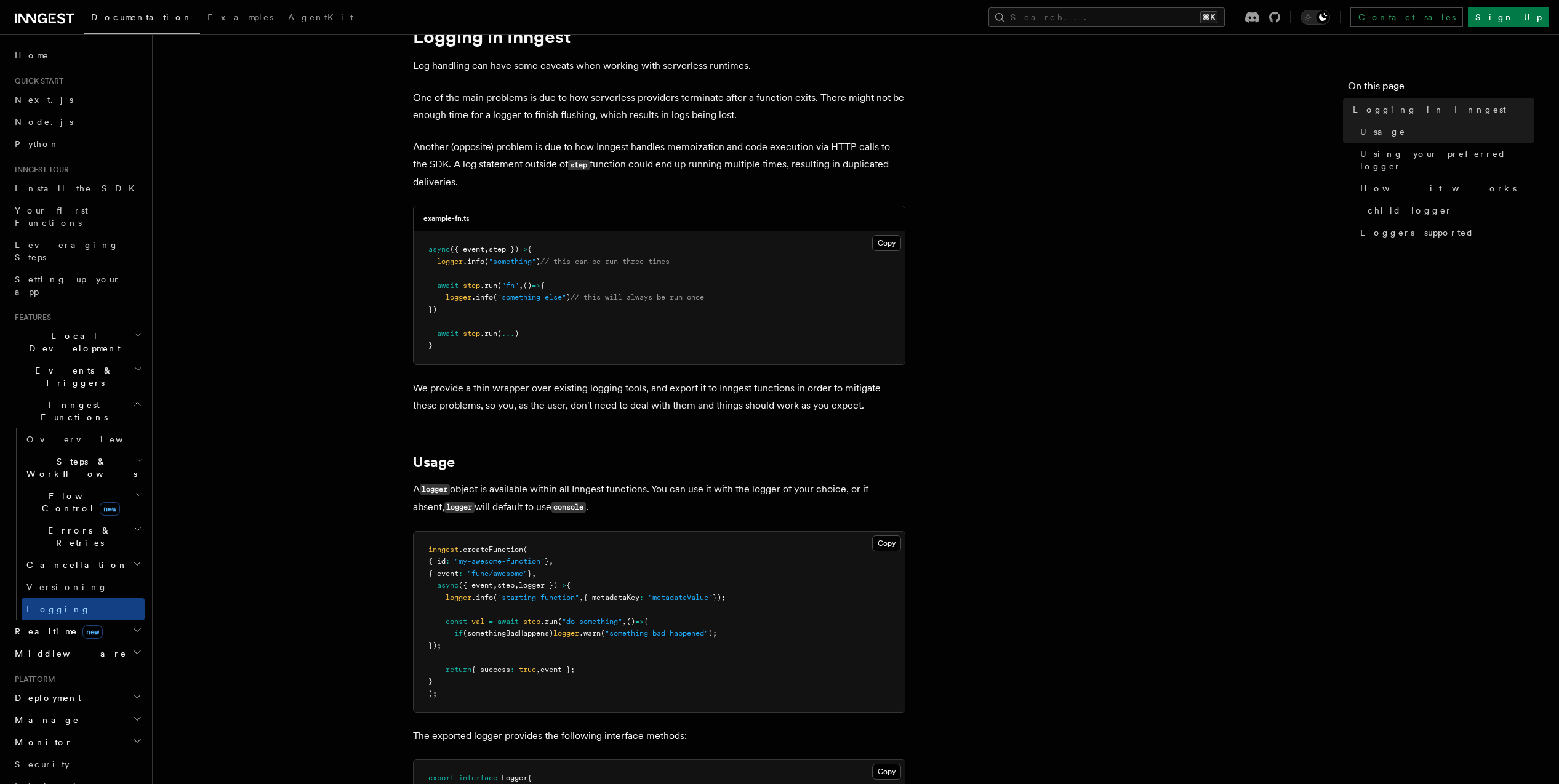
scroll to position [67, 0]
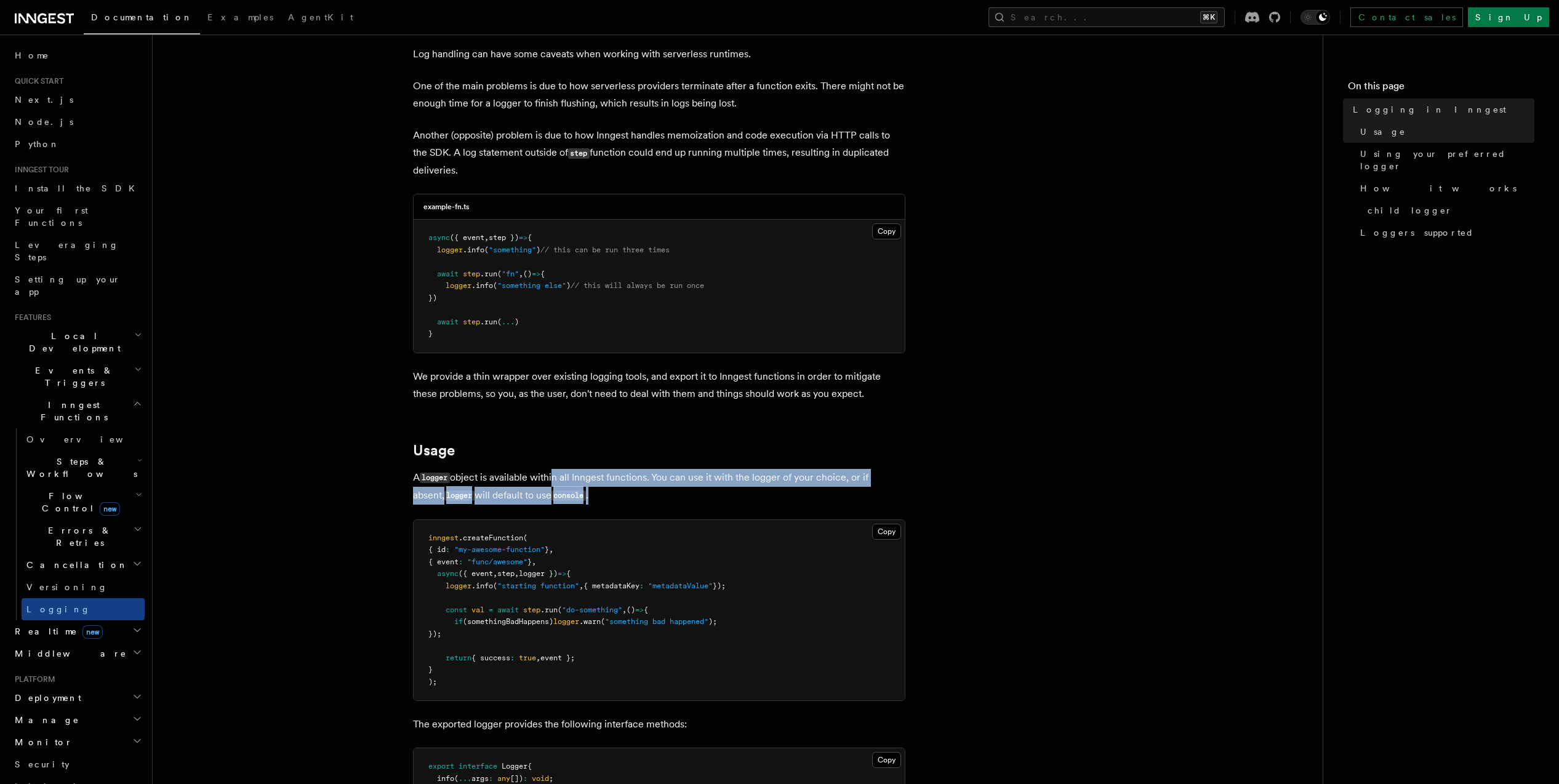
drag, startPoint x: 579, startPoint y: 485, endPoint x: 597, endPoint y: 501, distance: 24.1
click at [597, 502] on p "A logger object is available within all Inngest functions. You can use it with …" at bounding box center [660, 487] width 492 height 36
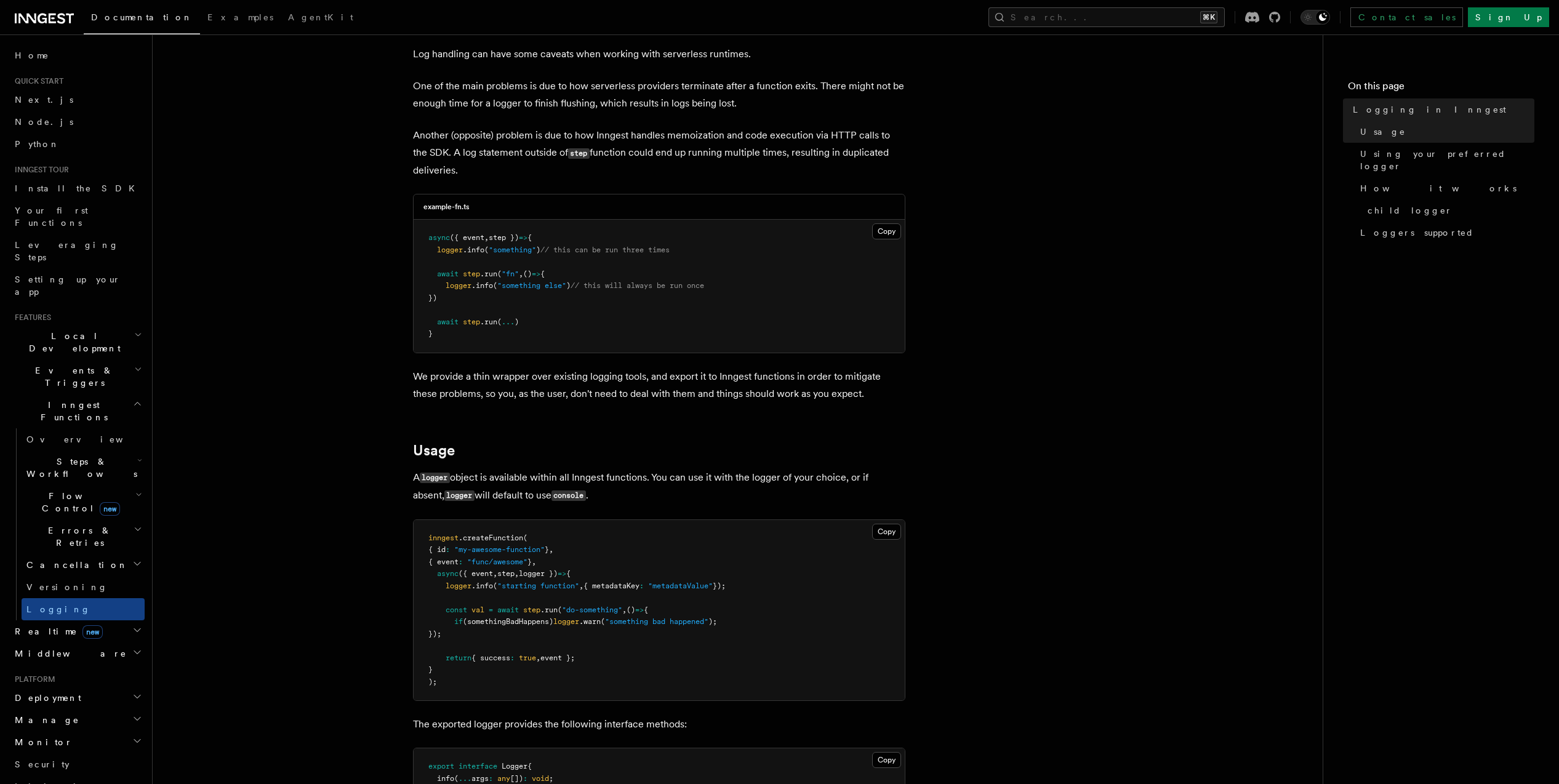
click at [597, 501] on p "A logger object is available within all Inngest functions. You can use it with …" at bounding box center [660, 487] width 492 height 36
drag, startPoint x: 599, startPoint y: 500, endPoint x: 689, endPoint y: 491, distance: 90.4
click at [689, 491] on p "A logger object is available within all Inngest functions. You can use it with …" at bounding box center [660, 487] width 492 height 36
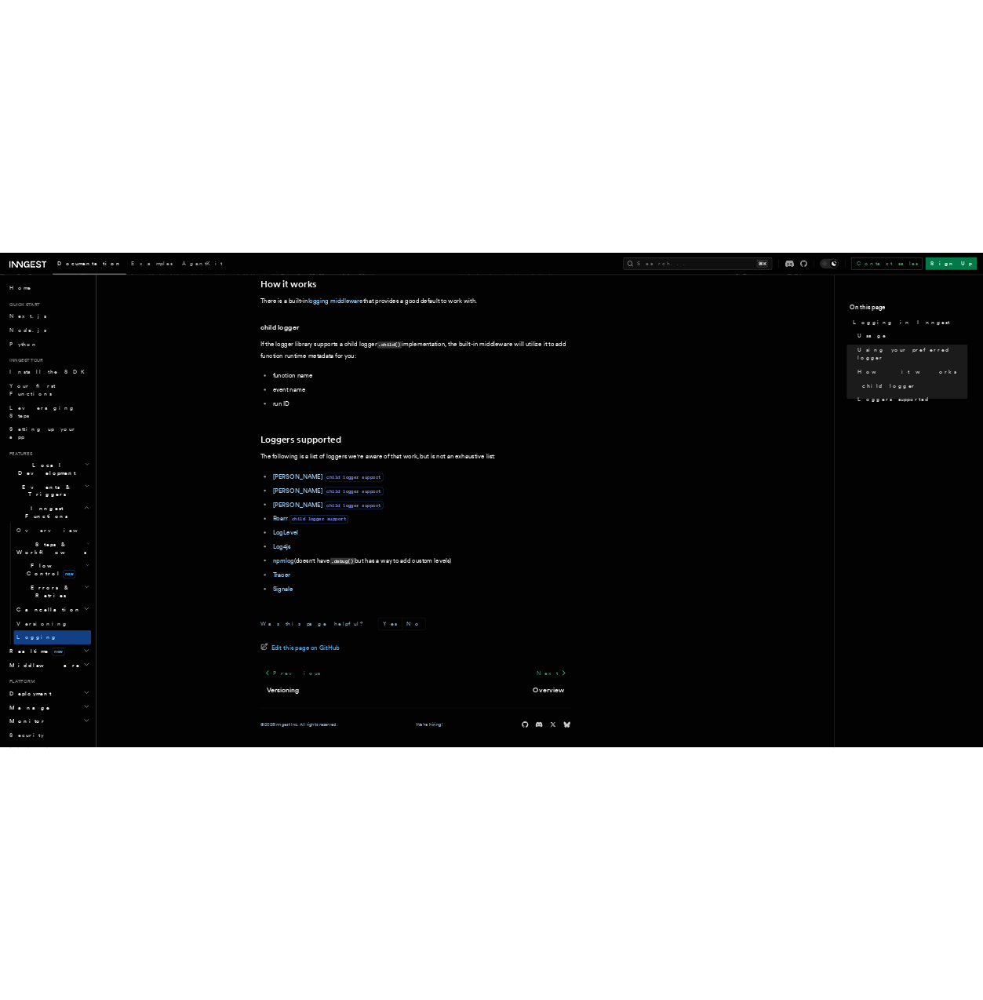
scroll to position [1920, 0]
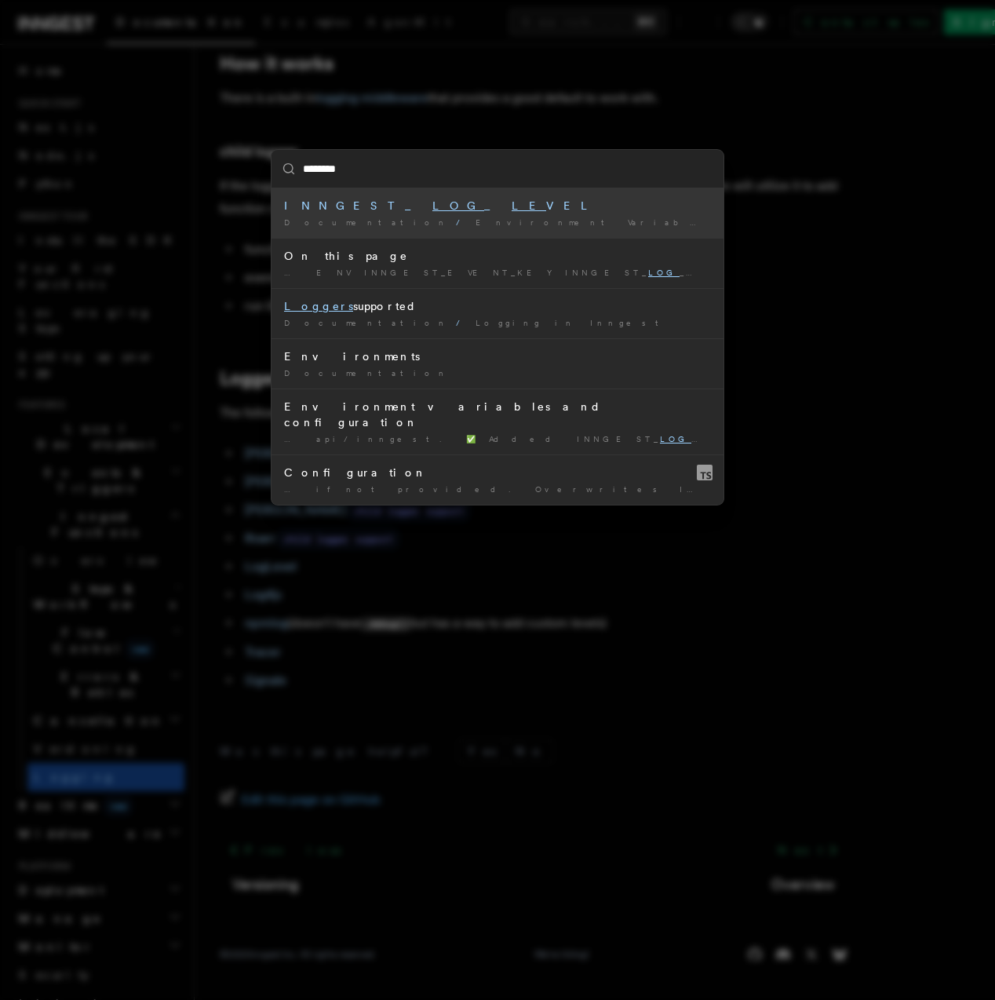
type input "*********"
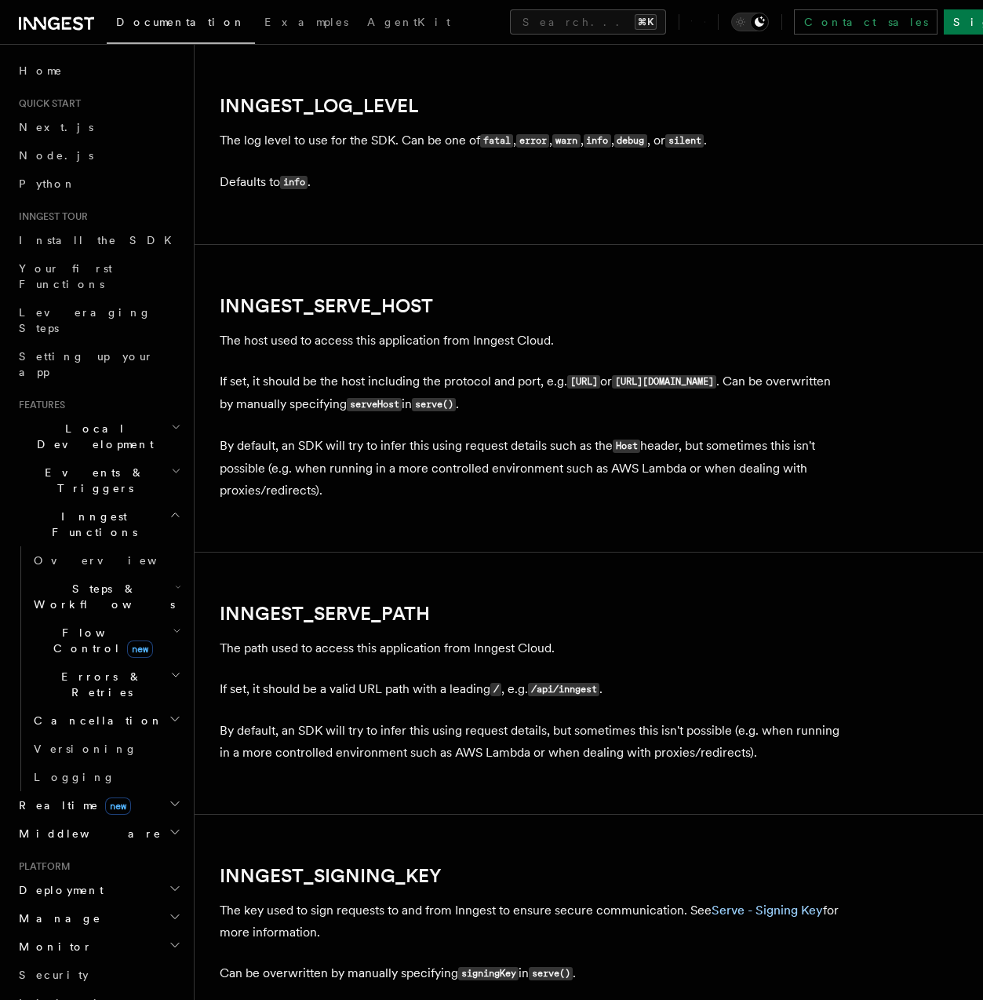
scroll to position [1943, 0]
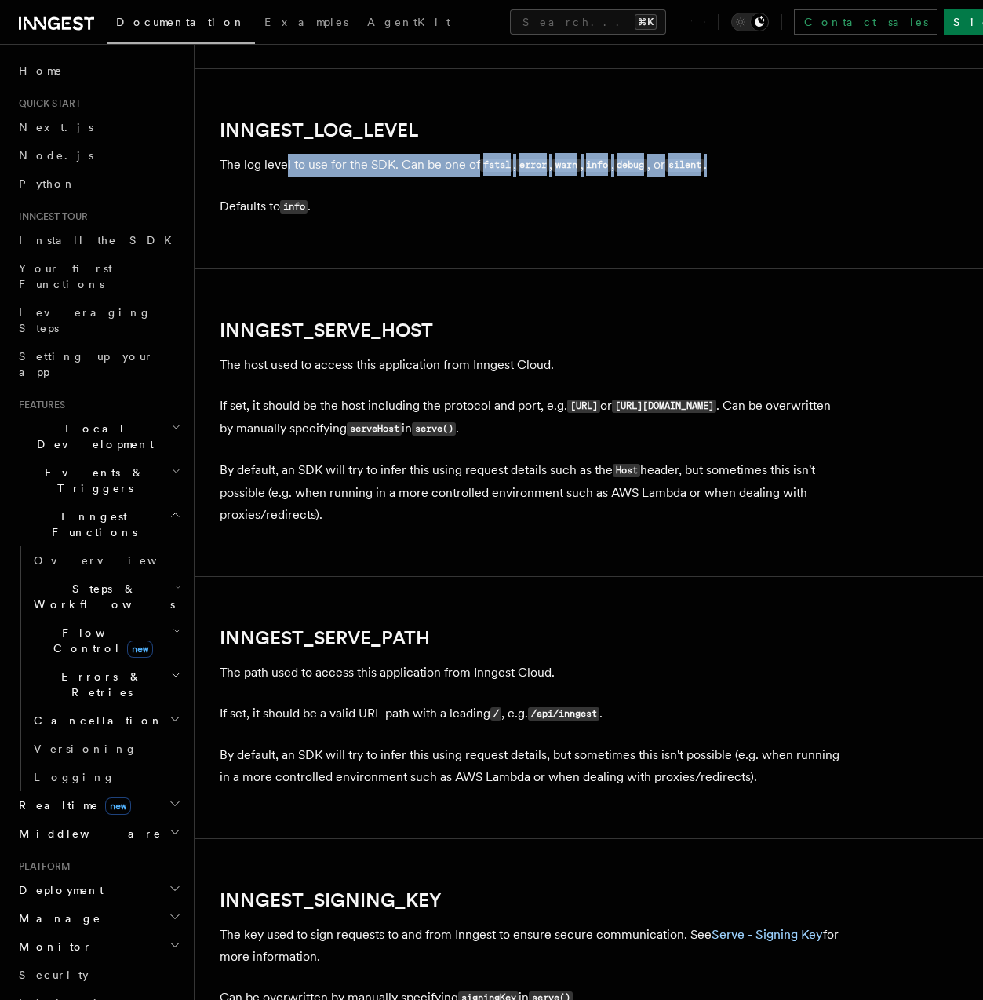
drag, startPoint x: 299, startPoint y: 167, endPoint x: 745, endPoint y: 162, distance: 445.8
click at [745, 162] on p "The log level to use for the SDK. Can be one of fatal , error , warn , info , d…" at bounding box center [534, 165] width 628 height 23
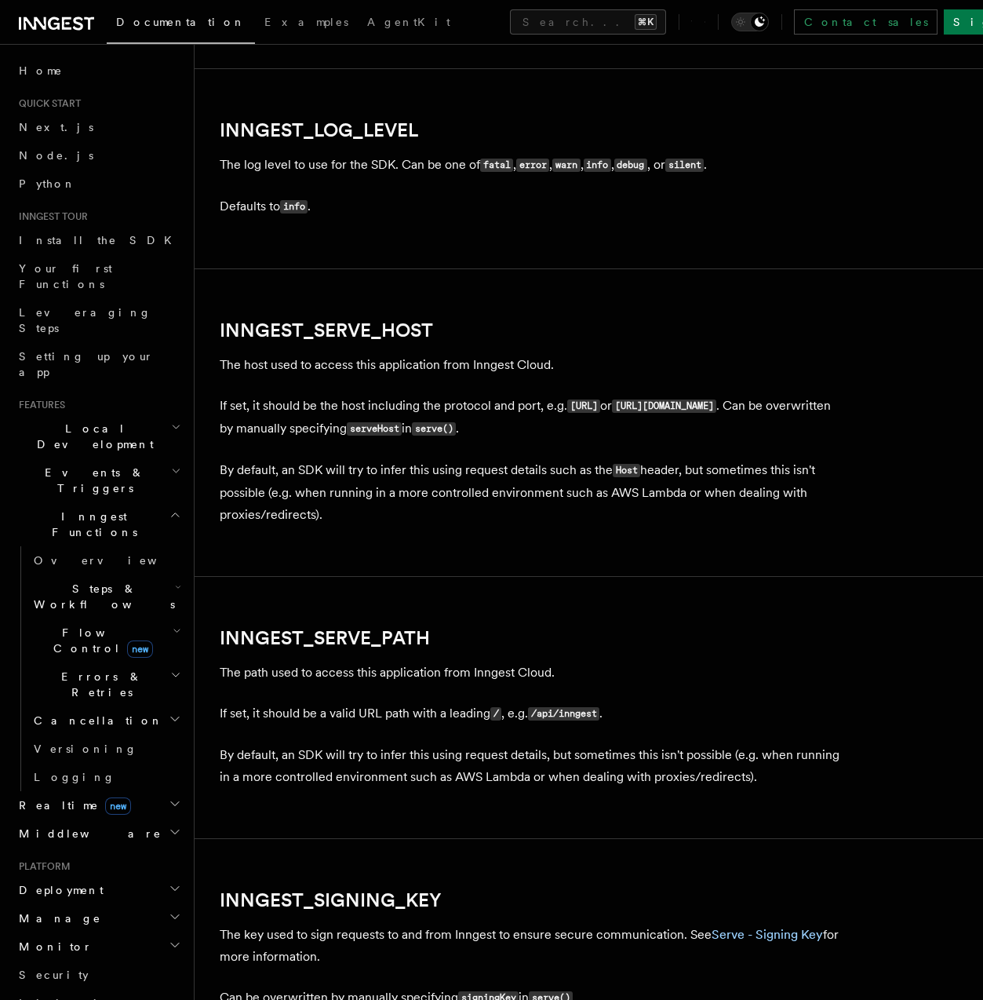
click at [745, 162] on p "The log level to use for the SDK. Can be one of fatal , error , warn , info , d…" at bounding box center [534, 165] width 628 height 23
drag, startPoint x: 745, startPoint y: 162, endPoint x: 330, endPoint y: 203, distance: 416.5
click at [330, 204] on p "Defaults to info ." at bounding box center [534, 206] width 628 height 23
drag, startPoint x: 657, startPoint y: 168, endPoint x: 601, endPoint y: 171, distance: 55.8
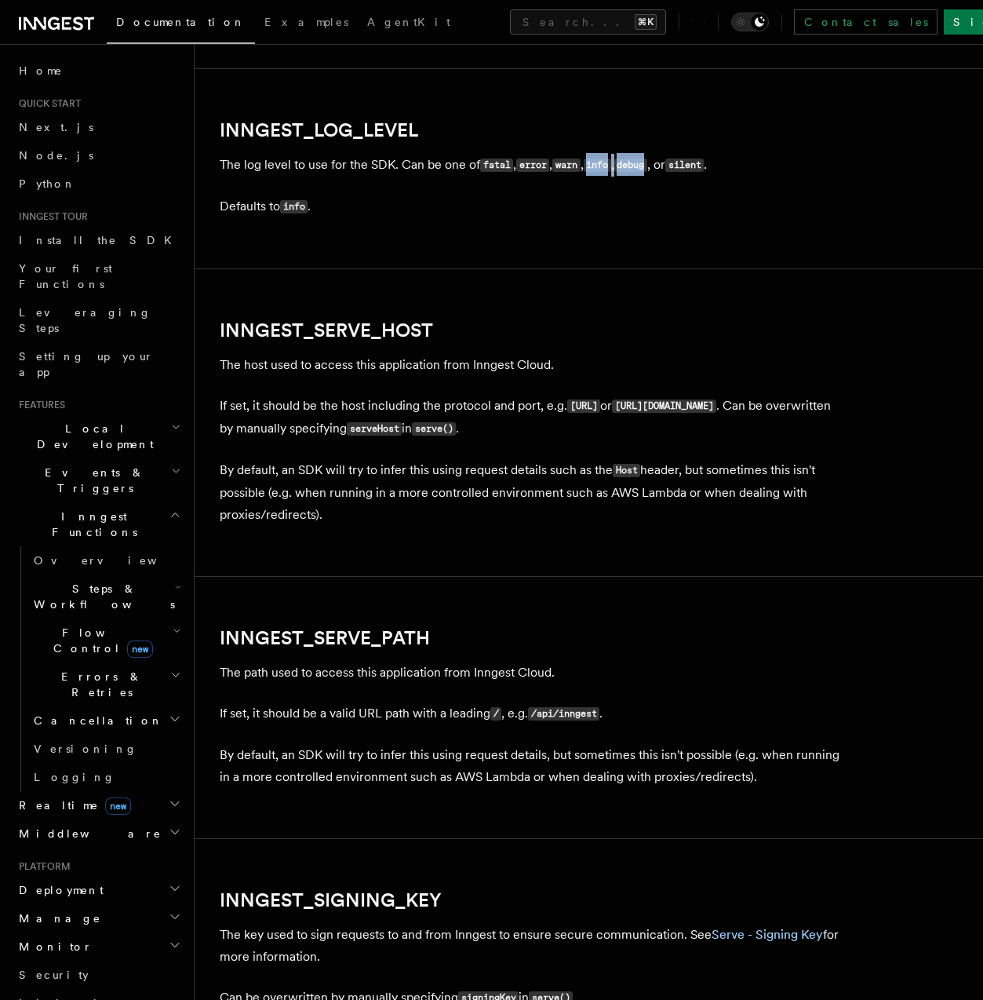
click at [601, 171] on p "The log level to use for the SDK. Can be one of fatal , error , warn , info , d…" at bounding box center [534, 165] width 628 height 23
click at [601, 171] on code "info" at bounding box center [597, 165] width 27 height 13
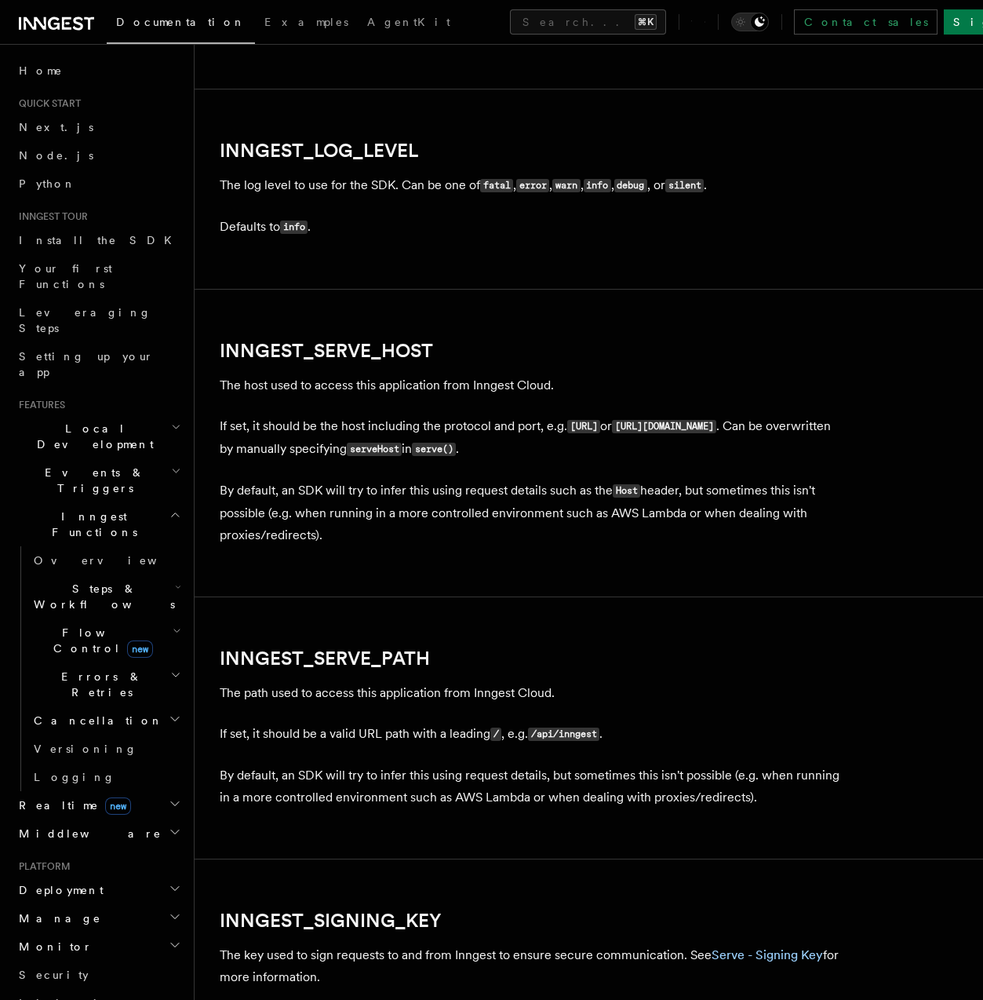
scroll to position [1914, 0]
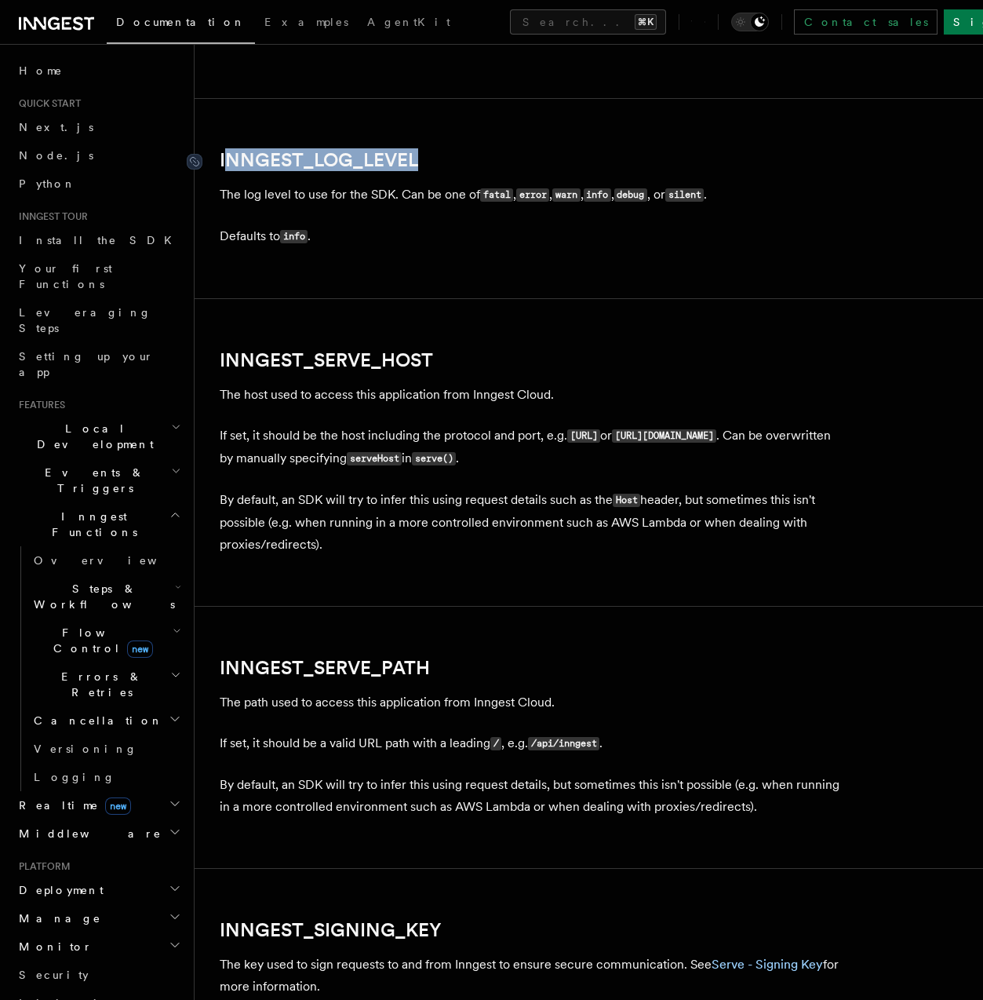
drag, startPoint x: 425, startPoint y: 163, endPoint x: 226, endPoint y: 162, distance: 199.4
click at [226, 162] on h2 "INNGEST_LOG_LEVEL" at bounding box center [534, 160] width 628 height 22
click at [409, 159] on link "INNGEST_LOG_LEVEL" at bounding box center [319, 160] width 199 height 22
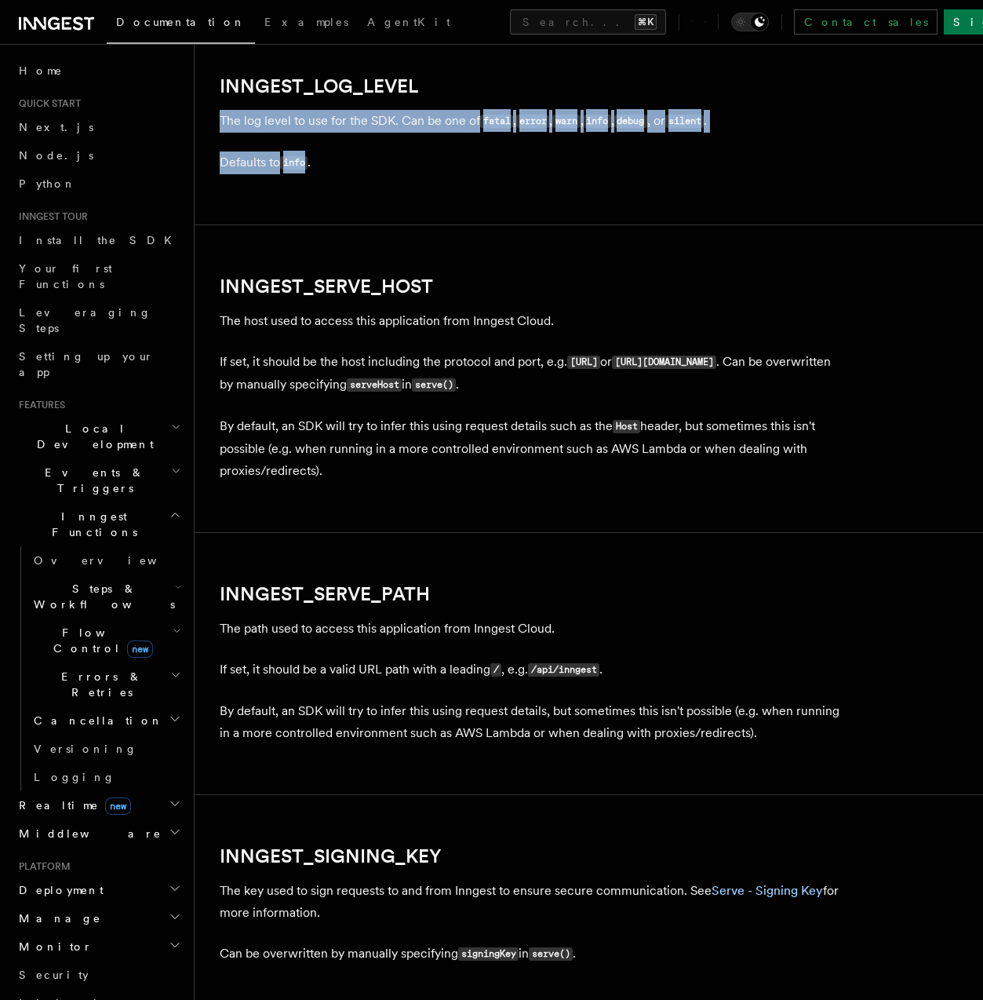
drag, startPoint x: 440, startPoint y: 159, endPoint x: 312, endPoint y: 154, distance: 127.3
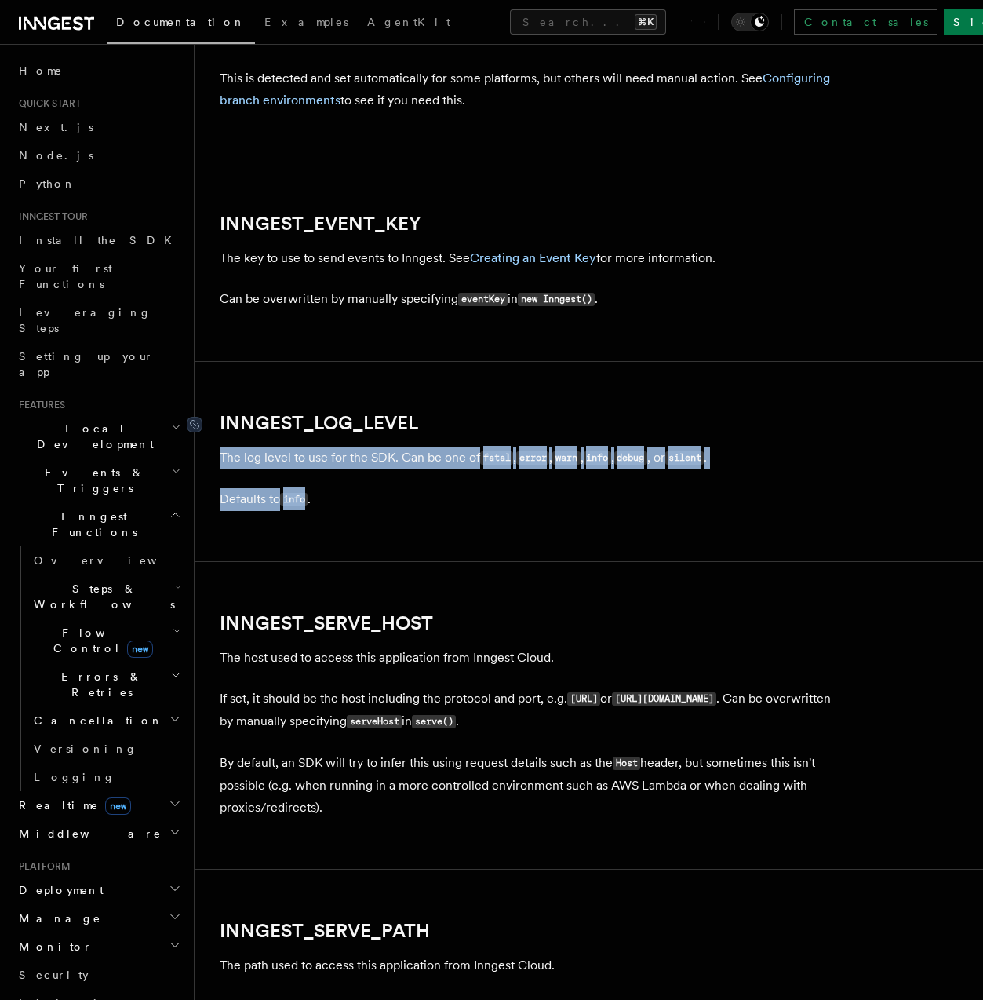
click at [357, 423] on link "INNGEST_LOG_LEVEL" at bounding box center [319, 423] width 199 height 22
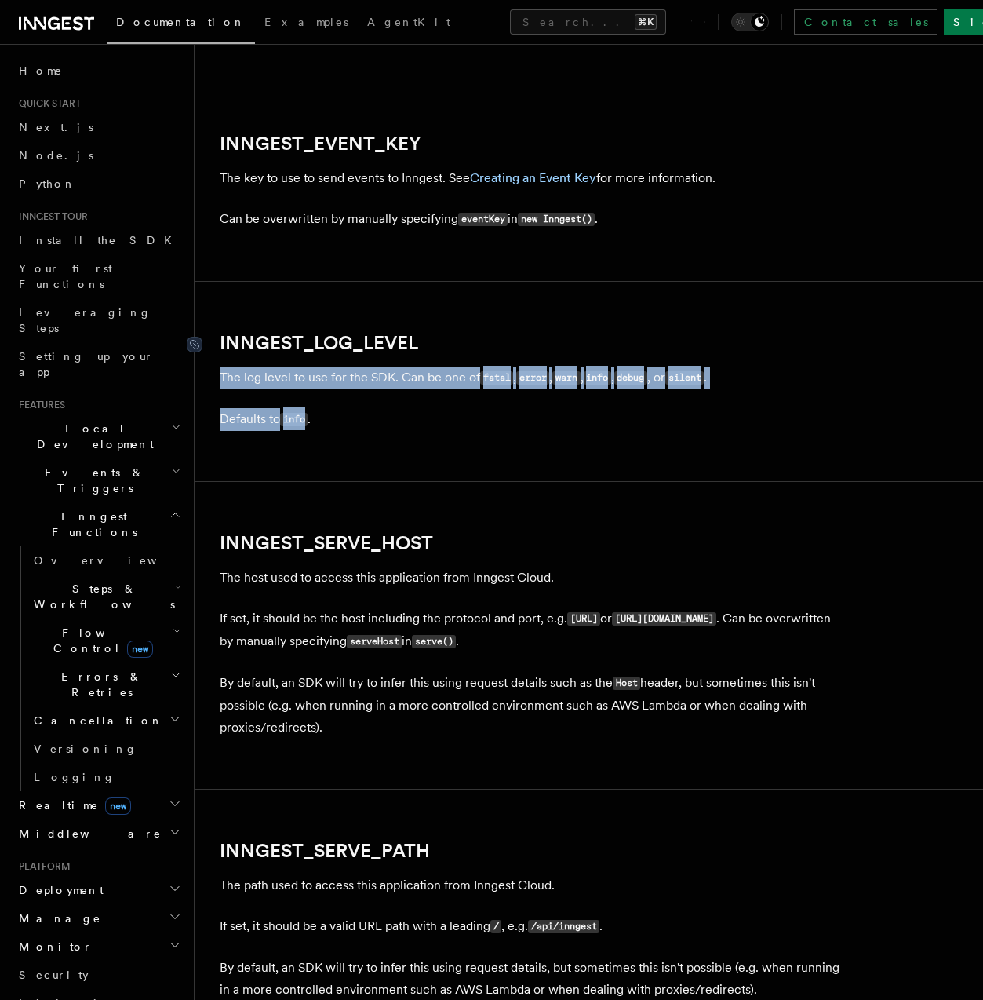
click at [357, 423] on article "References TypeScript SDK Using the SDK Environment Variables You can set envir…" at bounding box center [589, 188] width 739 height 3701
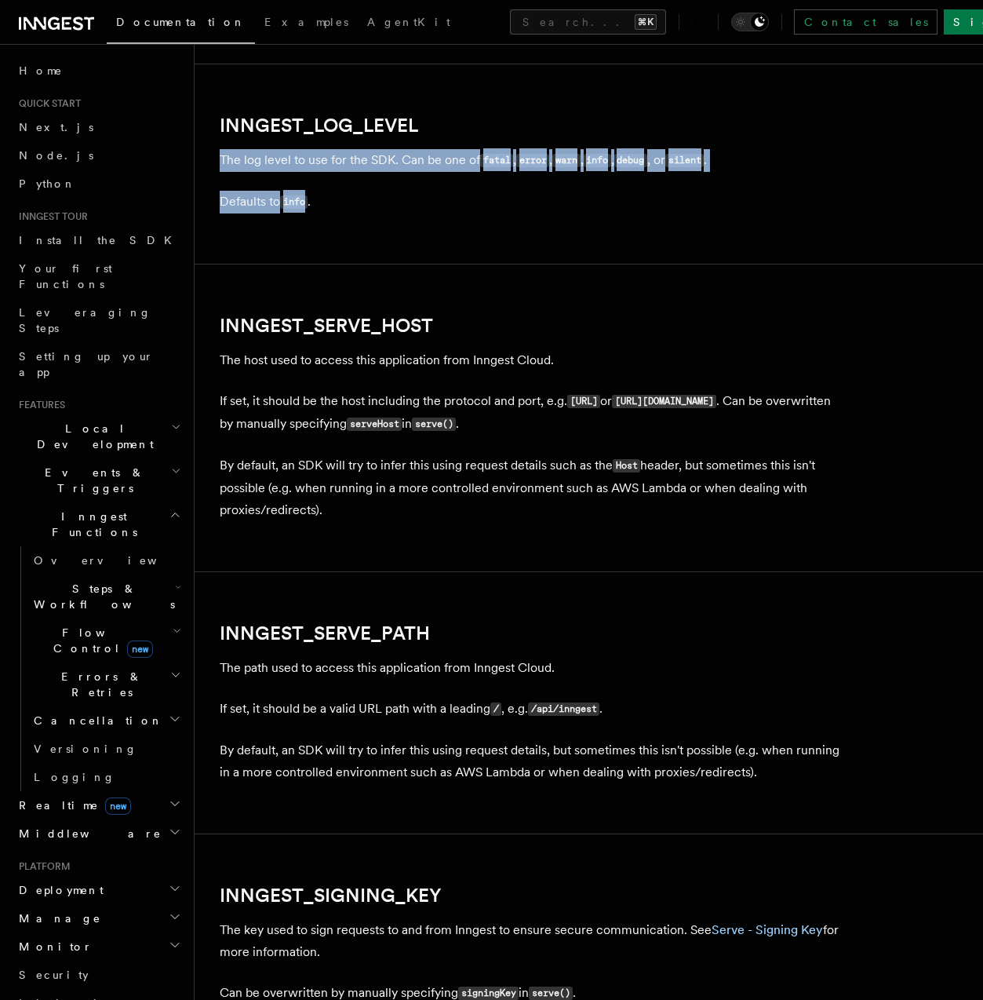
scroll to position [1664, 0]
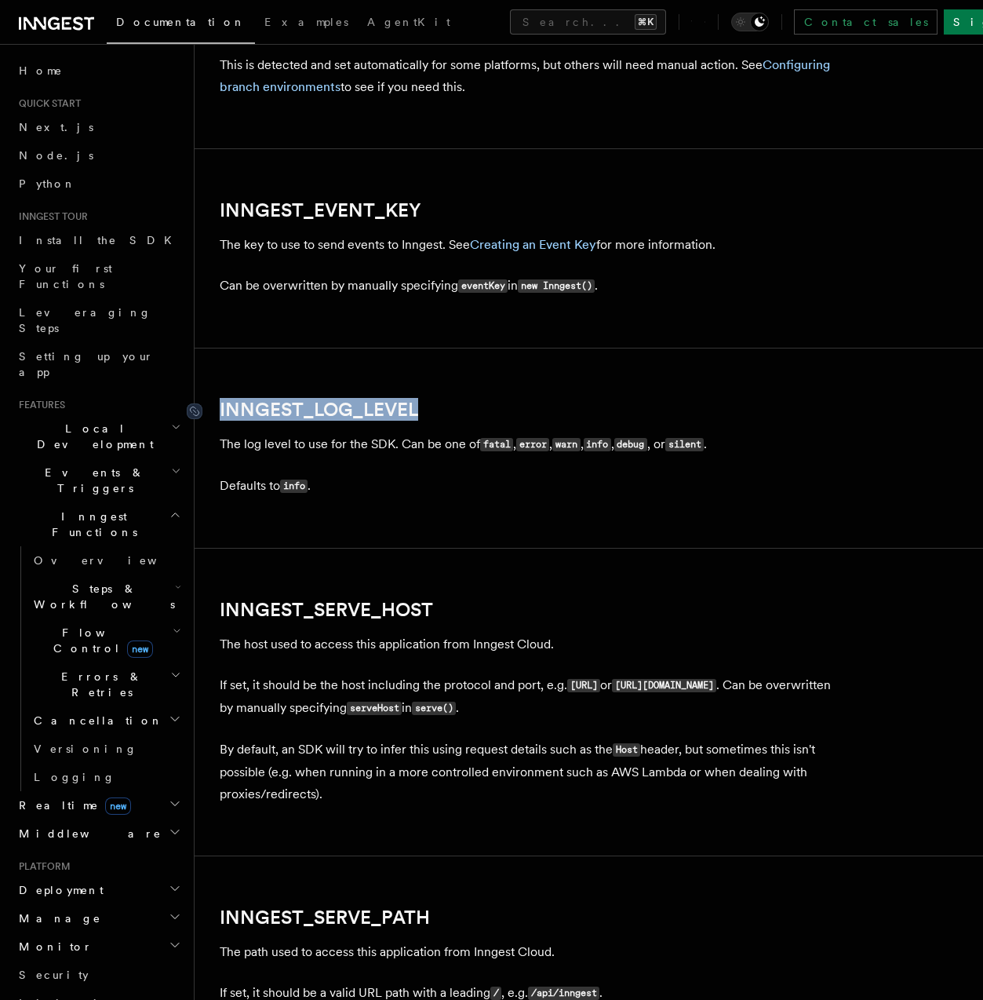
drag, startPoint x: 434, startPoint y: 417, endPoint x: 270, endPoint y: 380, distance: 168.1
click at [220, 410] on h2 "INNGEST_LOG_LEVEL" at bounding box center [534, 410] width 628 height 22
copy link "INNGEST_LOG_LEVEL"
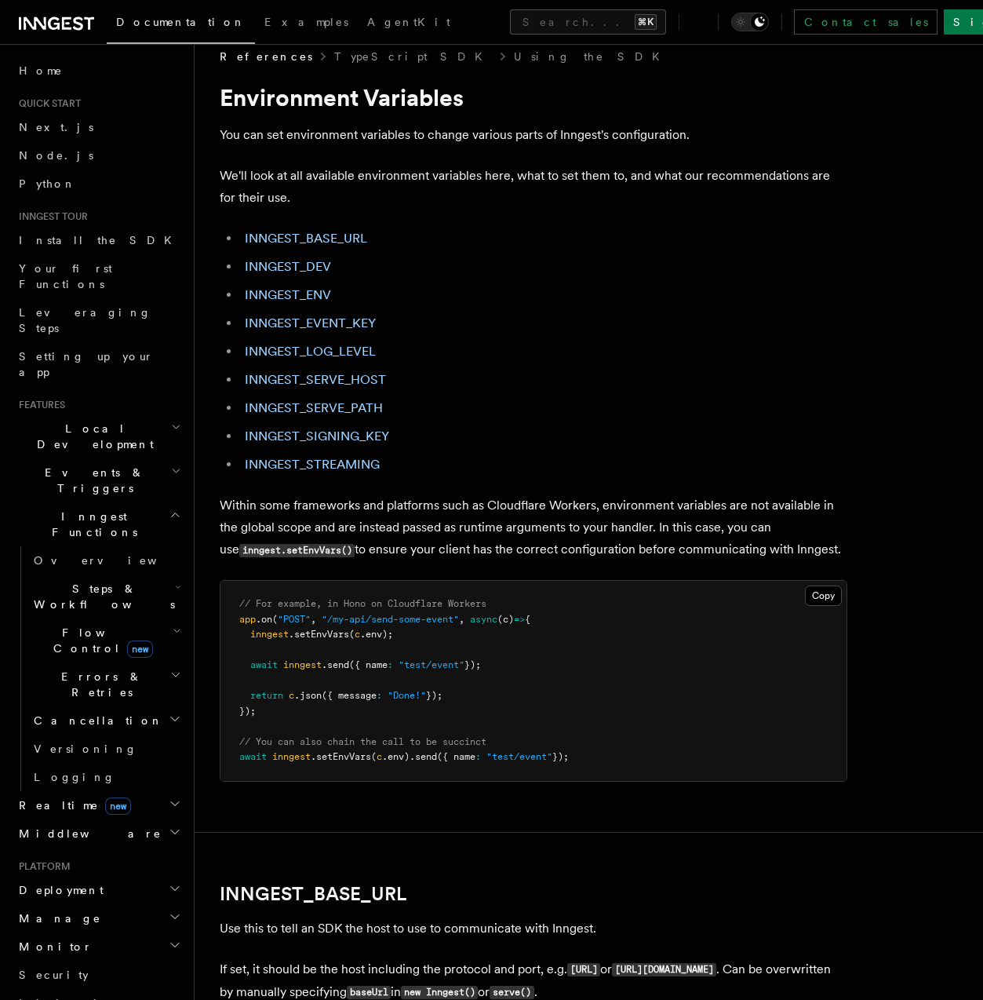
scroll to position [18, 0]
